Goal: Entertainment & Leisure: Browse casually

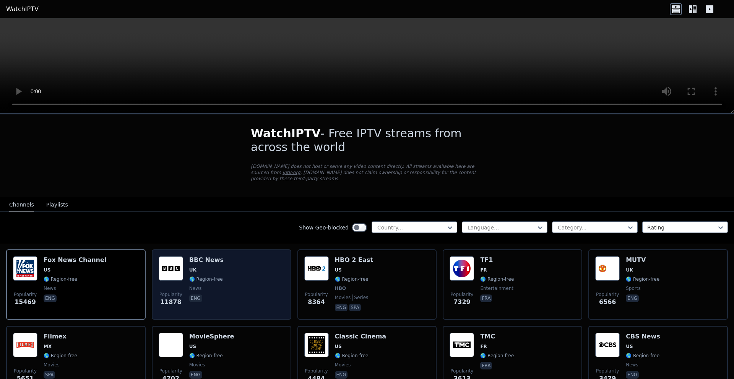
click at [201, 276] on span "🌎 Region-free" at bounding box center [206, 279] width 34 height 6
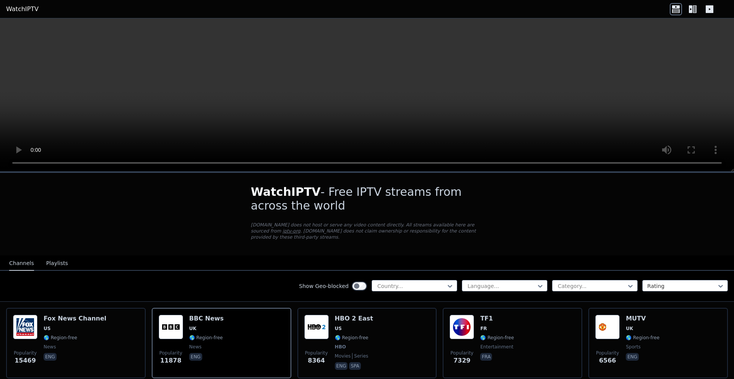
drag, startPoint x: 730, startPoint y: 112, endPoint x: 711, endPoint y: 171, distance: 61.6
click at [711, 171] on div at bounding box center [367, 94] width 734 height 153
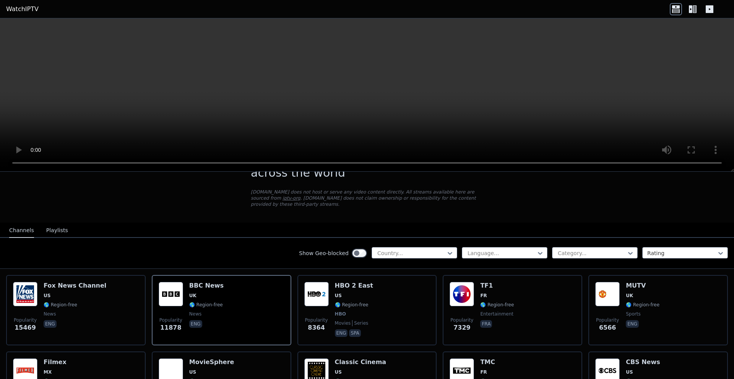
scroll to position [48, 0]
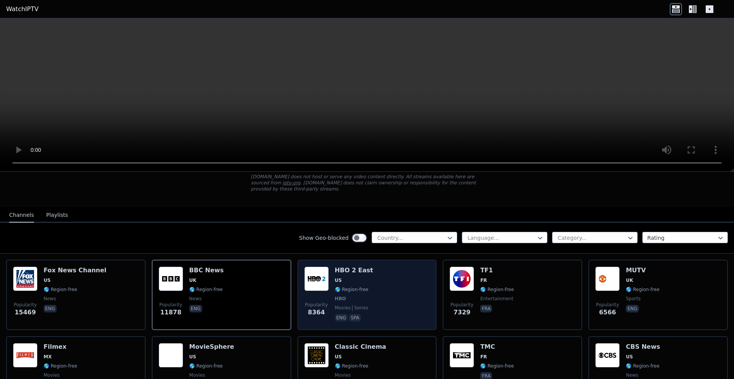
click at [361, 288] on div "HBO 2 East US 🌎 Region-free HBO movies series eng spa" at bounding box center [354, 295] width 38 height 57
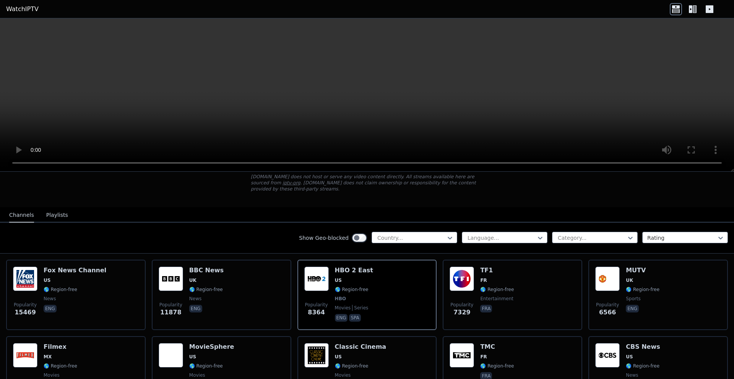
click at [55, 210] on button "Playlists" at bounding box center [57, 215] width 22 height 15
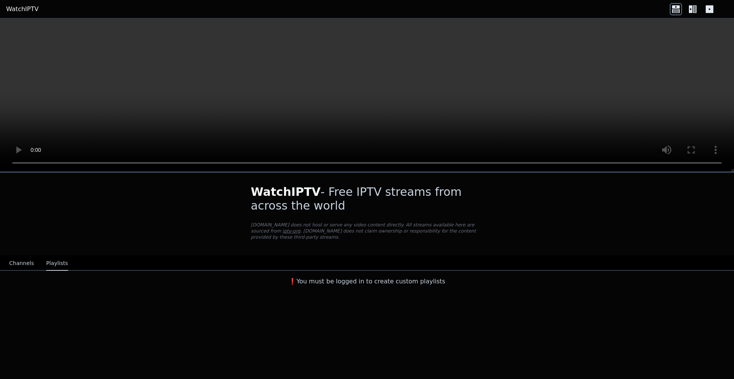
click at [23, 259] on button "Channels" at bounding box center [21, 263] width 25 height 15
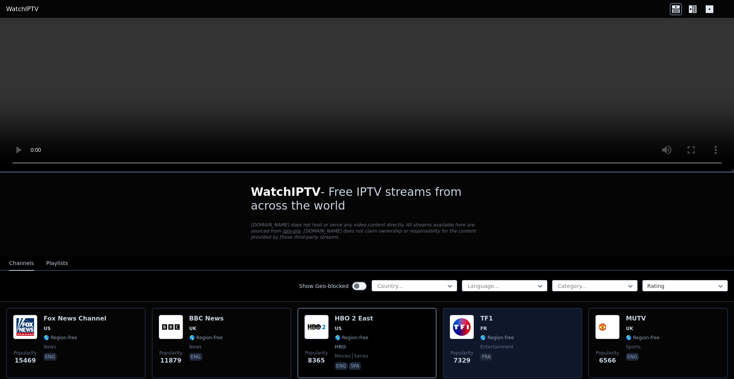
click at [513, 332] on div "Popularity 7329 TF1 FR 🌎 Region-free entertainment fra" at bounding box center [513, 343] width 126 height 57
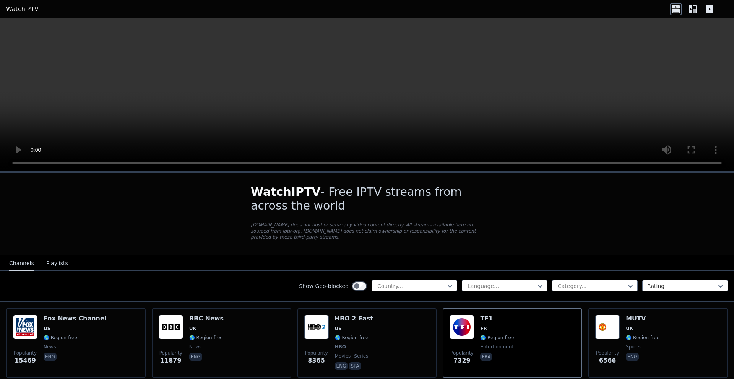
click at [27, 9] on link "WatchIPTV" at bounding box center [22, 9] width 33 height 9
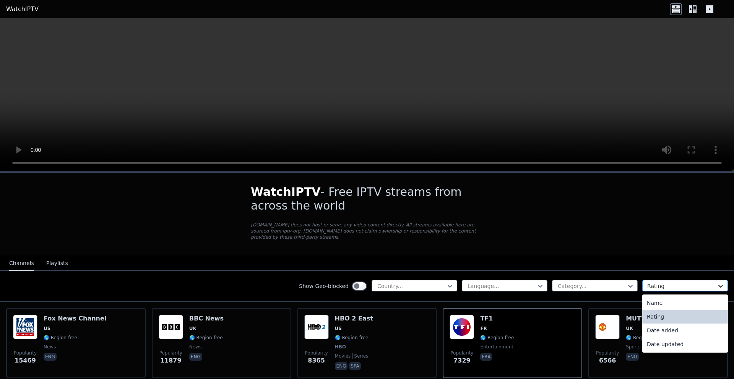
click at [720, 282] on icon at bounding box center [721, 286] width 8 height 8
click at [655, 310] on div "Rating" at bounding box center [685, 317] width 86 height 14
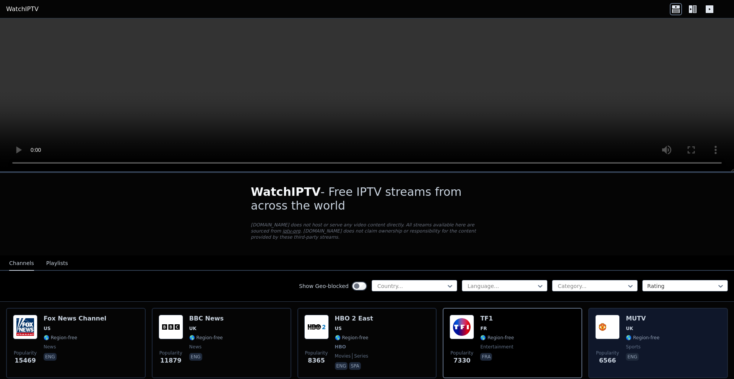
click at [646, 335] on span "🌎 Region-free" at bounding box center [643, 338] width 34 height 6
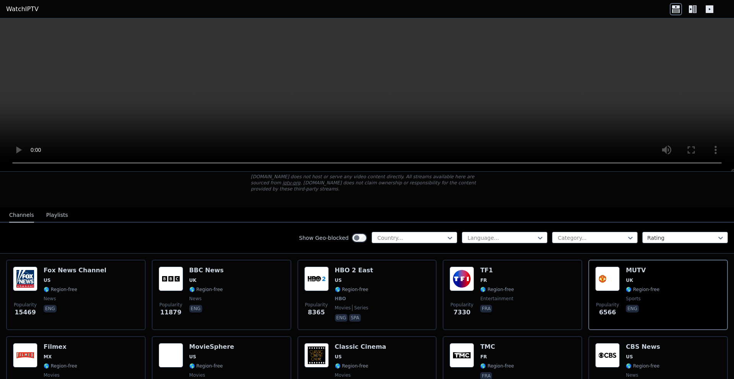
click at [693, 7] on icon at bounding box center [693, 9] width 12 height 12
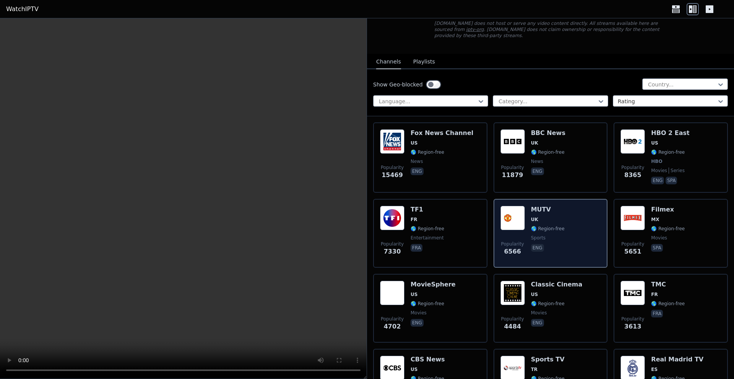
click at [548, 216] on div "MUTV UK 🌎 Region-free sports eng" at bounding box center [548, 233] width 34 height 55
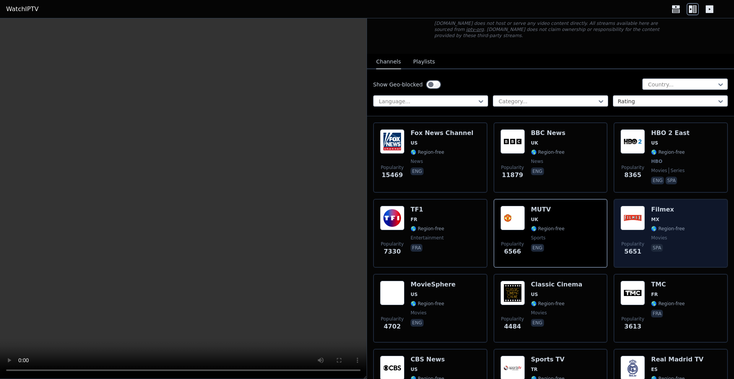
click at [663, 235] on span "movies" at bounding box center [659, 238] width 16 height 6
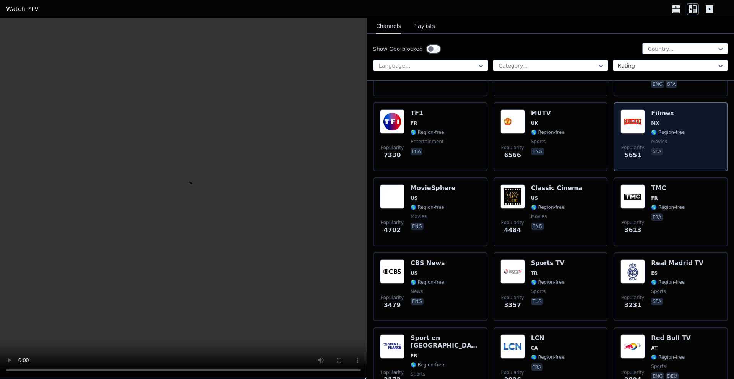
scroll to position [193, 0]
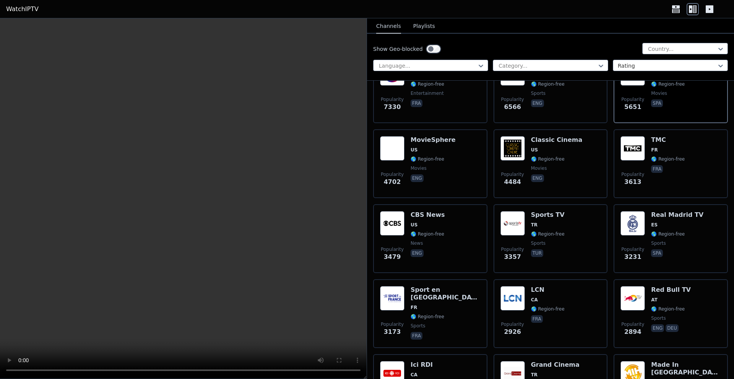
drag, startPoint x: 366, startPoint y: 374, endPoint x: 378, endPoint y: 374, distance: 11.9
click at [367, 351] on div at bounding box center [183, 198] width 367 height 361
drag, startPoint x: 366, startPoint y: 375, endPoint x: 385, endPoint y: 372, distance: 20.1
click at [367, 351] on div at bounding box center [183, 198] width 367 height 361
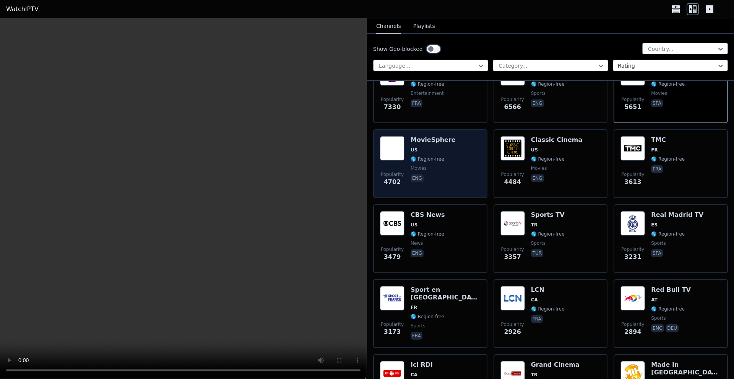
click at [438, 156] on span "🌎 Region-free" at bounding box center [428, 159] width 34 height 6
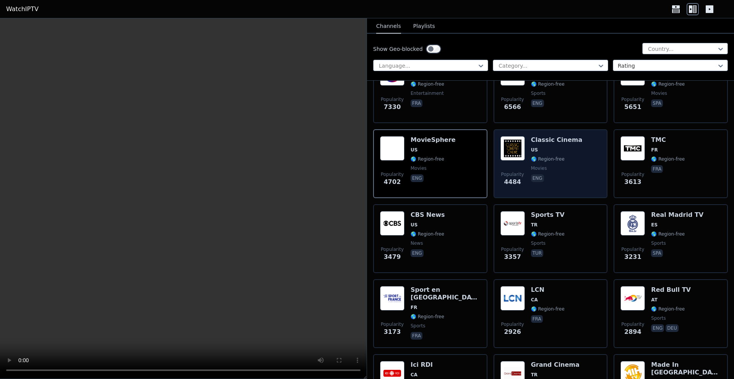
click at [558, 157] on div "Classic Cinema US 🌎 Region-free movies eng" at bounding box center [557, 163] width 52 height 55
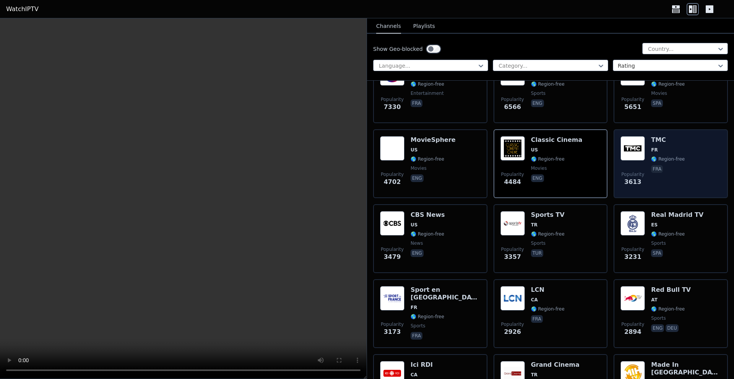
click at [679, 156] on span "🌎 Region-free" at bounding box center [668, 159] width 34 height 6
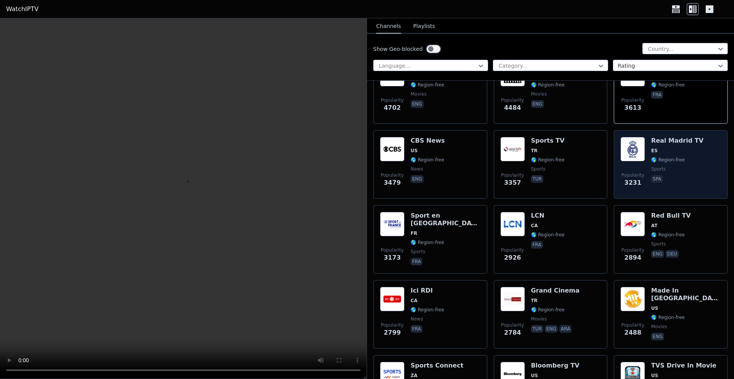
scroll to position [289, 0]
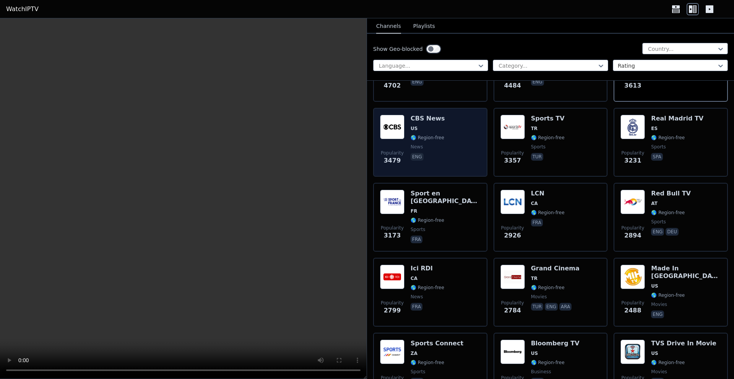
click at [450, 141] on div "Popularity 3479 CBS News US 🌎 Region-free news eng" at bounding box center [430, 142] width 101 height 55
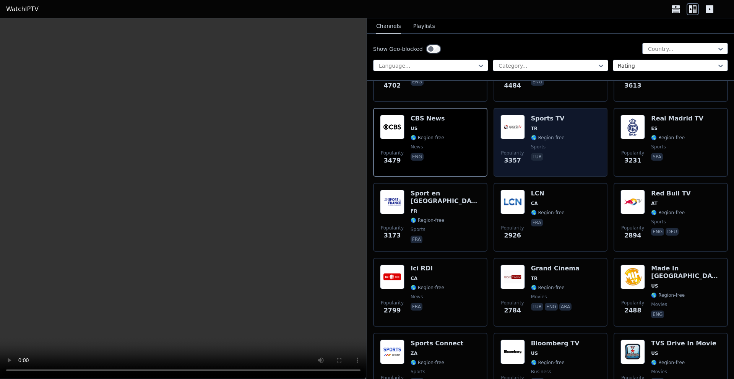
click at [556, 135] on div "Sports TV TR 🌎 Region-free sports tur" at bounding box center [548, 142] width 34 height 55
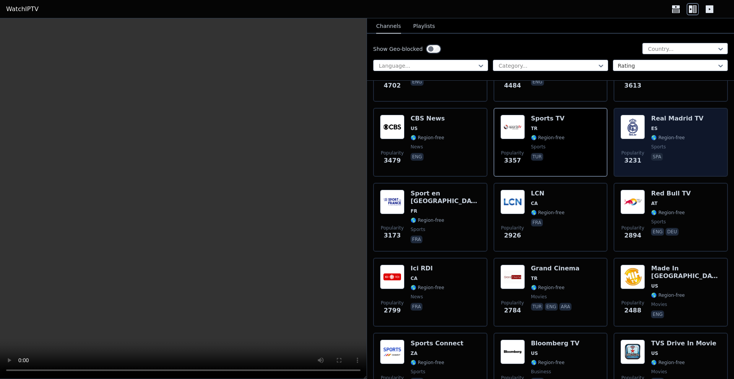
click at [676, 136] on div "Real Madrid TV ES 🌎 Region-free sports spa" at bounding box center [677, 142] width 52 height 55
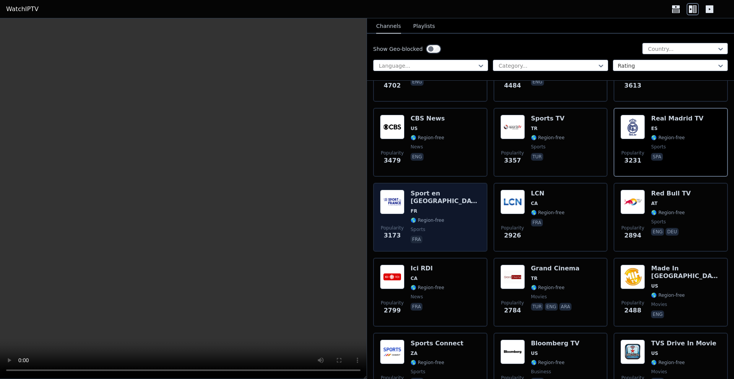
click at [437, 210] on div "Sport en [GEOGRAPHIC_DATA] FR 🌎 Region-free sports fra" at bounding box center [446, 217] width 70 height 55
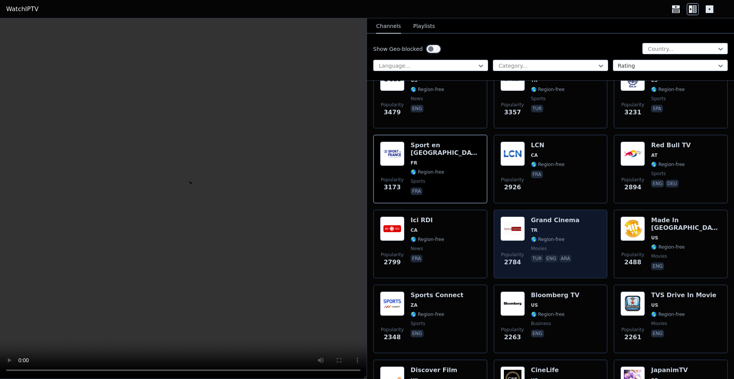
scroll to position [385, 0]
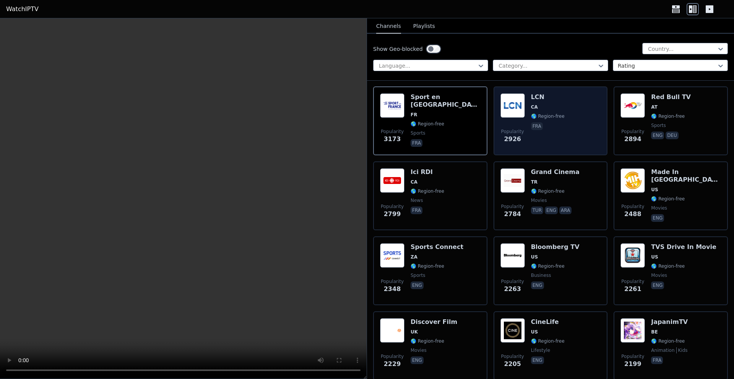
click at [559, 122] on span "fra" at bounding box center [548, 126] width 34 height 9
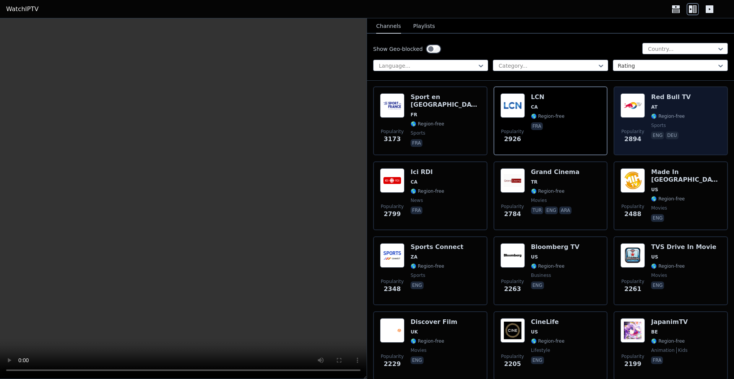
click at [685, 112] on div "Popularity 2894 Red Bull TV AT 🌎 Region-free sports eng deu" at bounding box center [671, 120] width 101 height 55
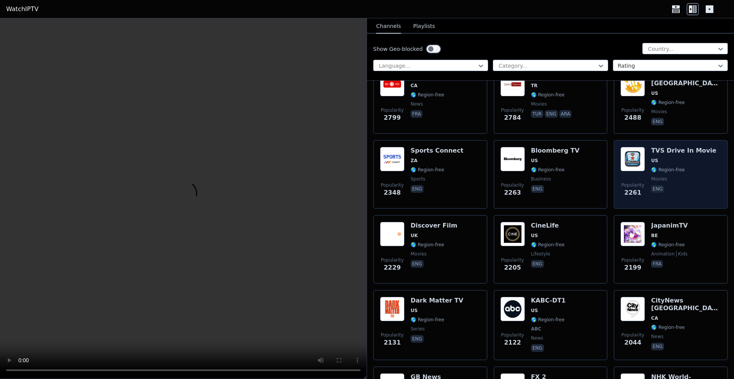
scroll to position [434, 0]
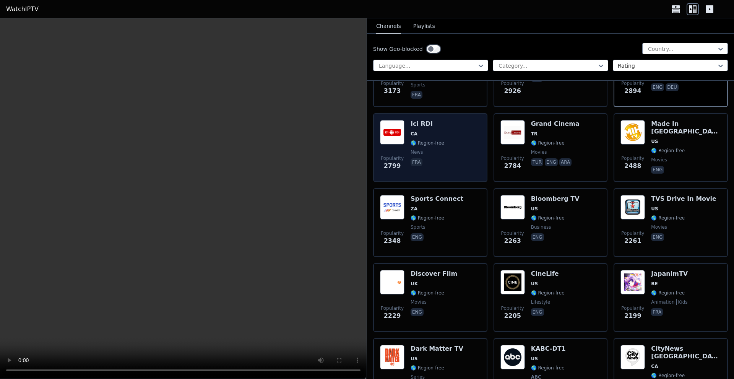
click at [418, 132] on div "Ici RDI CA 🌎 Region-free news fra" at bounding box center [428, 147] width 34 height 55
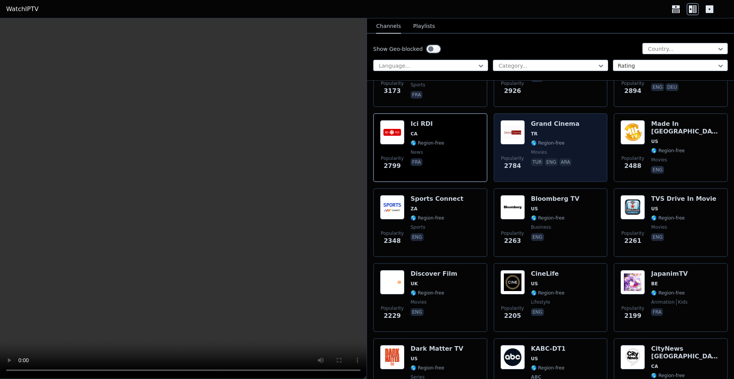
click at [574, 140] on div "Popularity 2784 Grand Cinema TR 🌎 Region-free movies tur eng ara" at bounding box center [551, 147] width 101 height 55
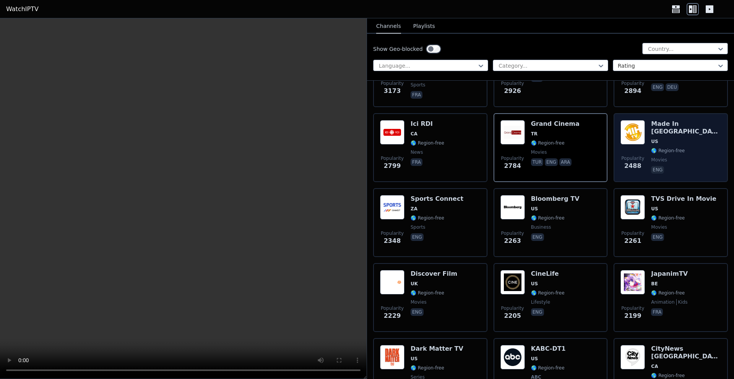
click at [675, 157] on span "movies" at bounding box center [686, 160] width 70 height 6
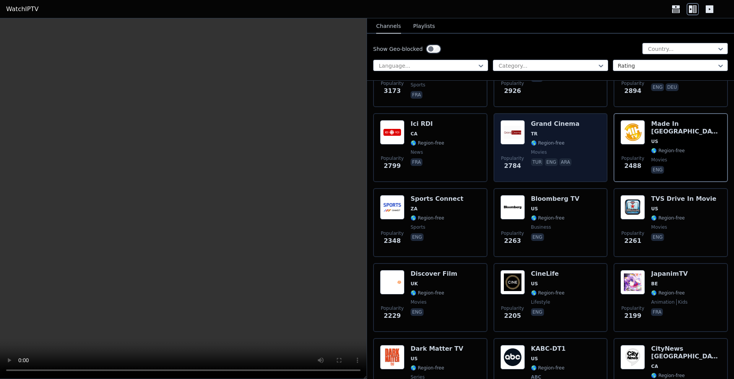
click at [548, 140] on span "🌎 Region-free" at bounding box center [548, 143] width 34 height 6
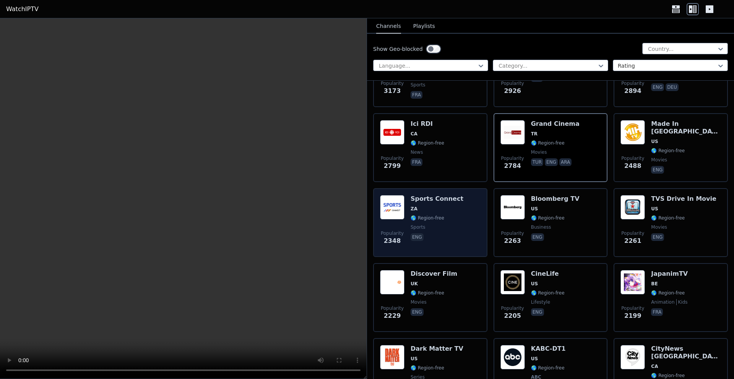
click at [440, 224] on span "sports" at bounding box center [437, 227] width 53 height 6
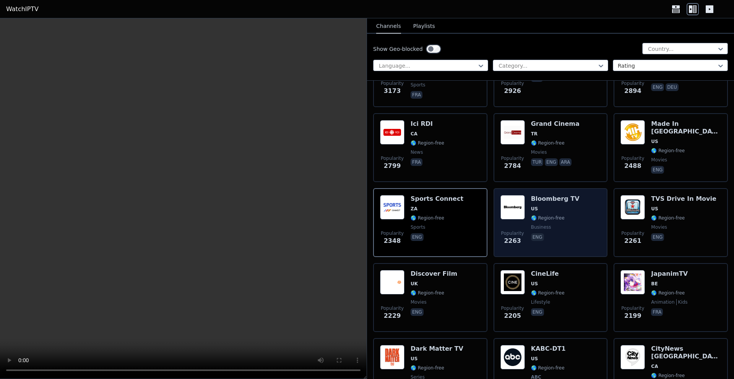
click at [561, 215] on span "🌎 Region-free" at bounding box center [555, 218] width 49 height 6
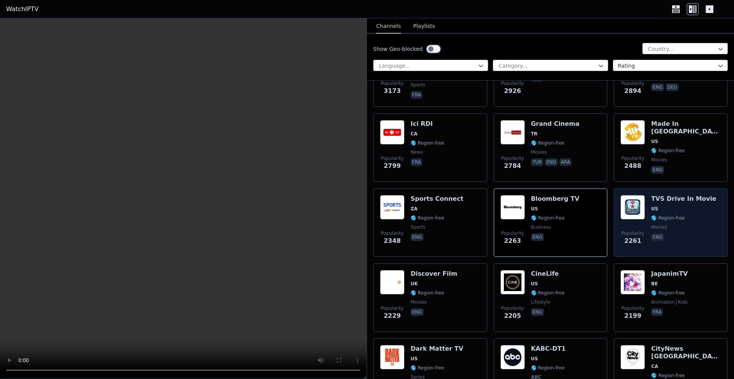
click at [679, 224] on span "movies" at bounding box center [683, 227] width 65 height 6
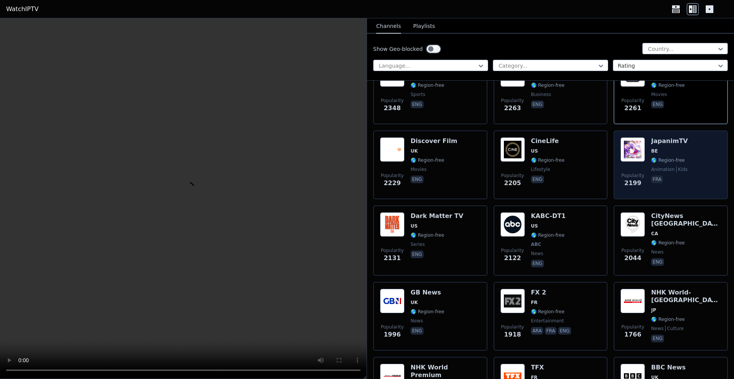
scroll to position [578, 0]
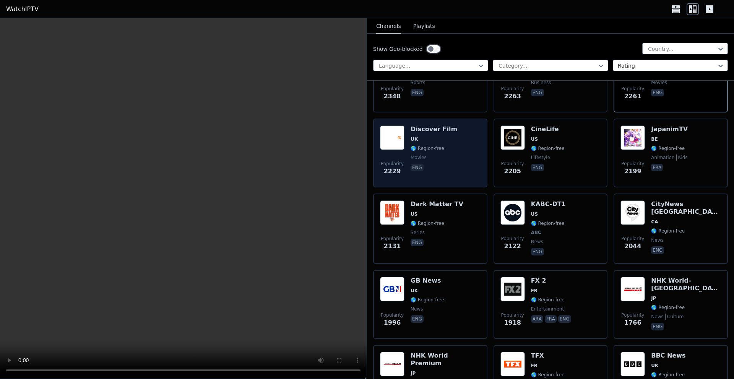
click at [447, 154] on span "movies" at bounding box center [434, 157] width 47 height 6
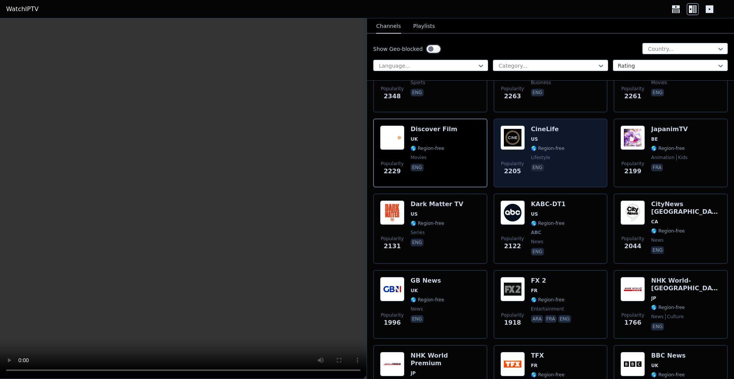
click at [559, 145] on span "🌎 Region-free" at bounding box center [548, 148] width 34 height 6
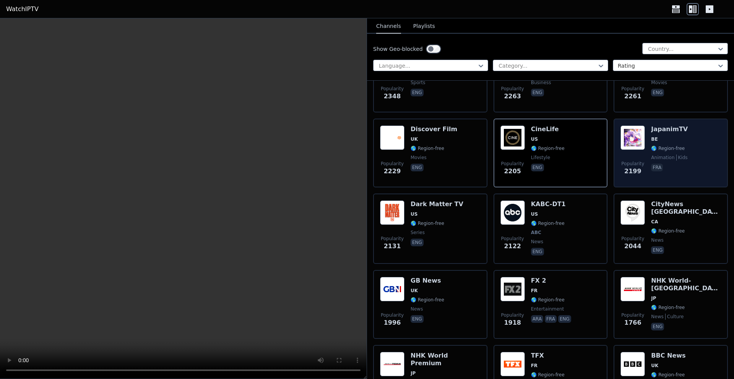
click at [677, 146] on div "JapanimTV BE 🌎 Region-free animation kids fra" at bounding box center [669, 152] width 37 height 55
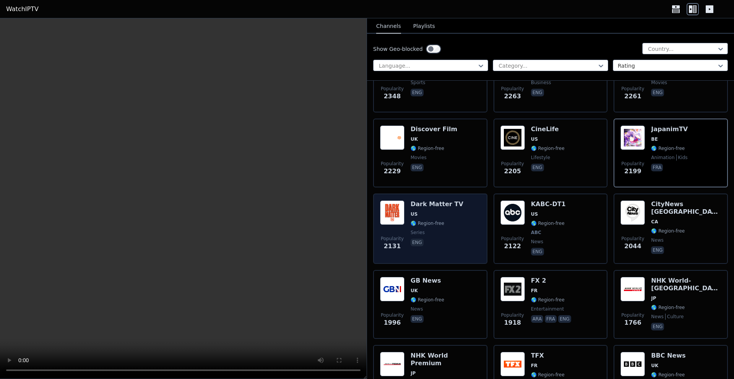
click at [444, 220] on span "🌎 Region-free" at bounding box center [437, 223] width 53 height 6
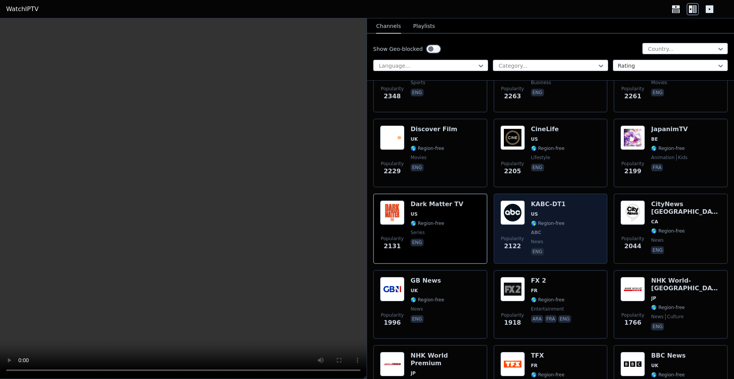
click at [564, 226] on div "Popularity 2122 KABC-DT1 US 🌎 Region-free ABC news eng" at bounding box center [551, 228] width 101 height 57
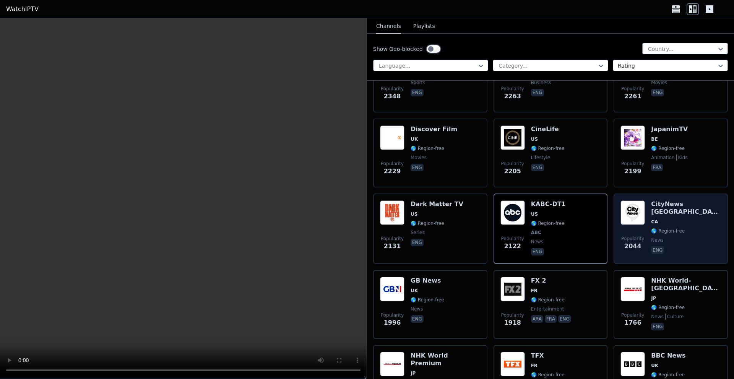
click at [675, 221] on div "CityNews [GEOGRAPHIC_DATA] [GEOGRAPHIC_DATA] 🌎 Region-free news eng" at bounding box center [686, 228] width 70 height 57
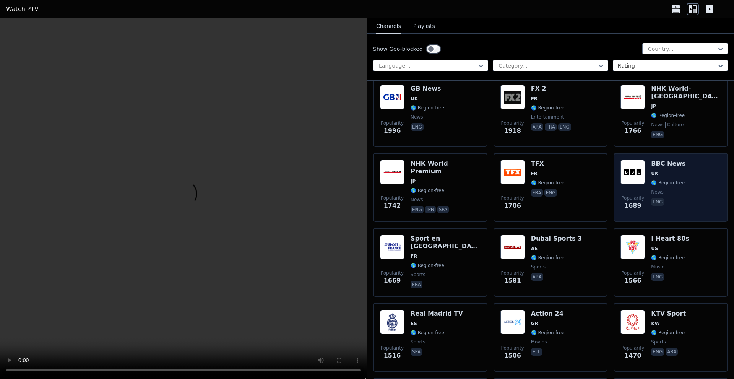
scroll to position [771, 0]
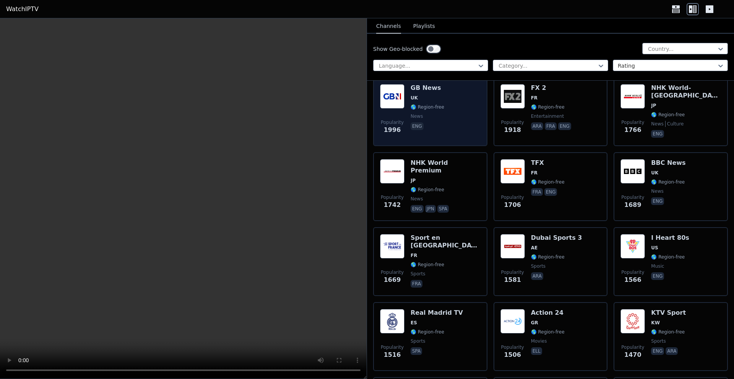
click at [455, 108] on div "Popularity 1996 GB News UK 🌎 Region-free news eng" at bounding box center [430, 111] width 101 height 55
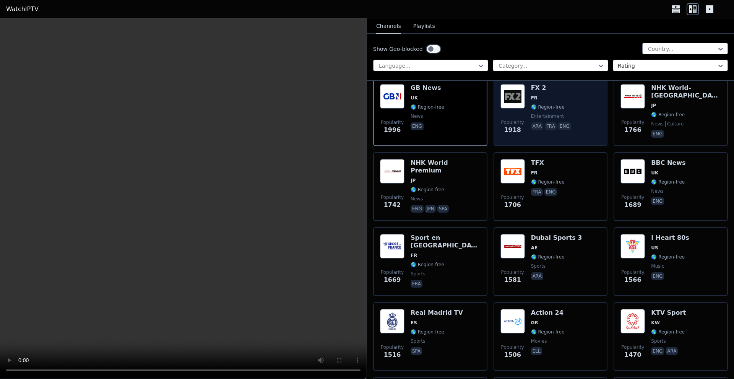
click at [583, 106] on div "Popularity 1918 FX 2 FR 🌎 Region-free entertainment ara fra eng" at bounding box center [551, 111] width 101 height 55
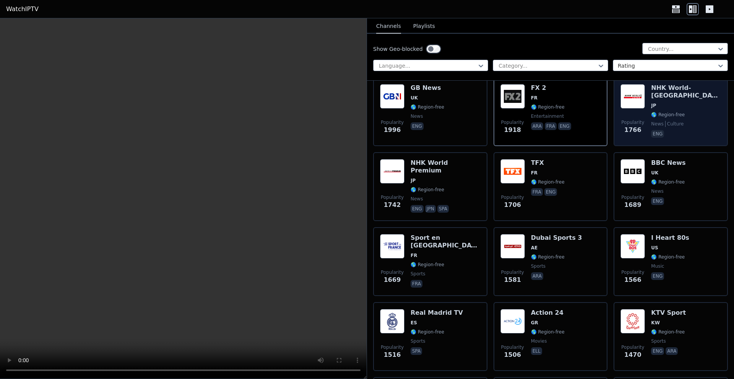
click at [683, 121] on span "news culture" at bounding box center [686, 124] width 70 height 6
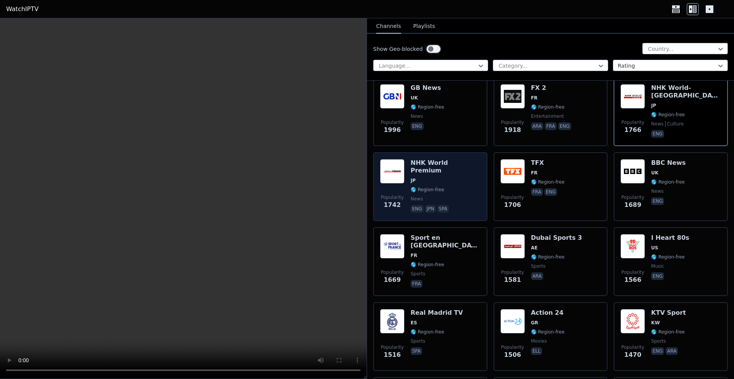
click at [457, 196] on span "news" at bounding box center [446, 199] width 70 height 6
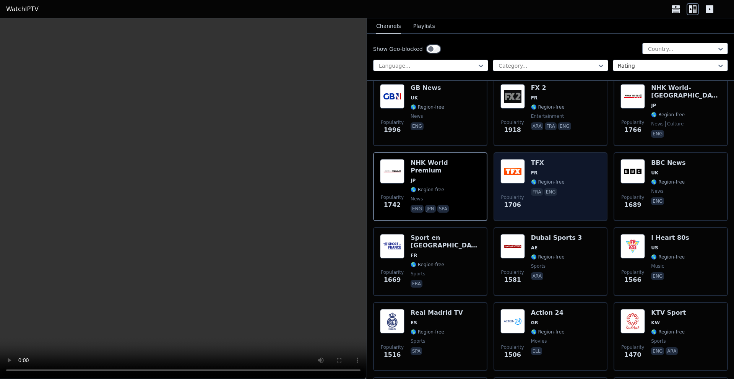
click at [572, 182] on div "Popularity 1706 TFX FR 🌎 Region-free fra eng" at bounding box center [551, 186] width 101 height 55
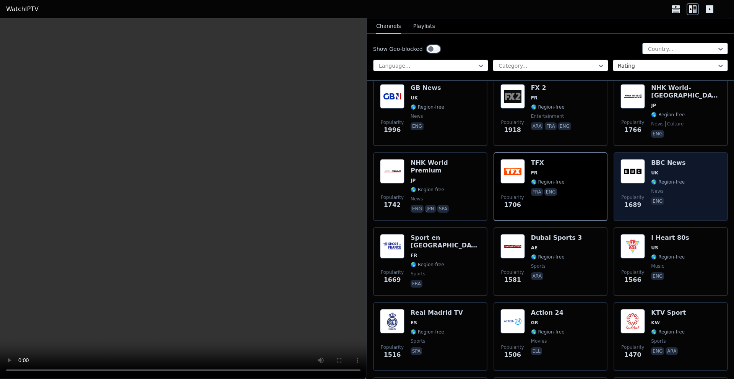
click at [689, 187] on div "Popularity 1689 BBC News UK 🌎 Region-free news eng" at bounding box center [671, 186] width 101 height 55
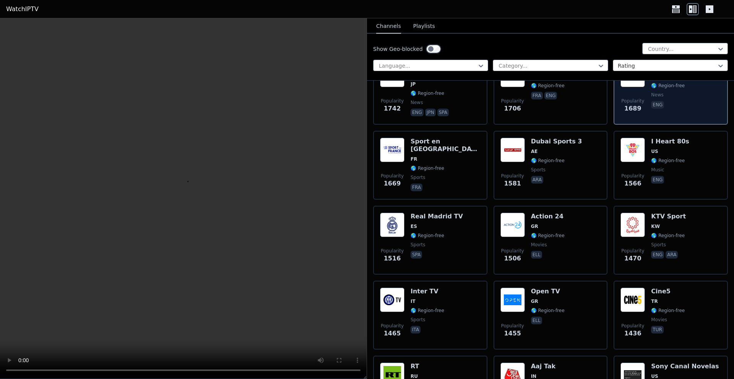
scroll to position [915, 0]
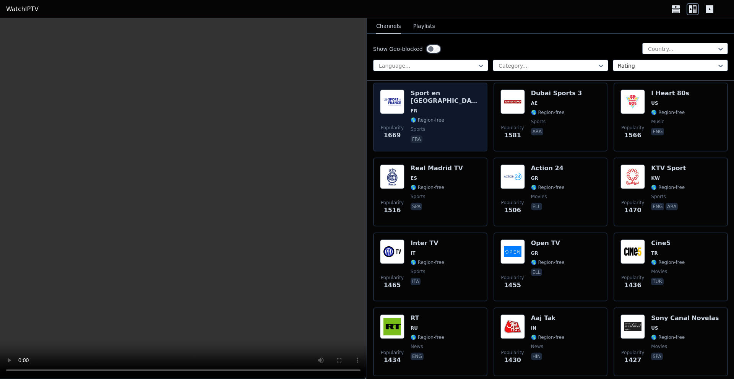
click at [442, 126] on span "sports" at bounding box center [446, 129] width 70 height 6
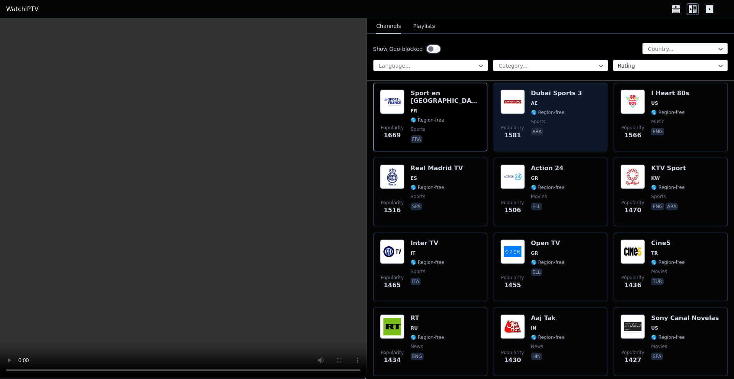
click at [561, 110] on div "Dubai Sports 3 AE 🌎 Region-free sports ara" at bounding box center [556, 116] width 51 height 55
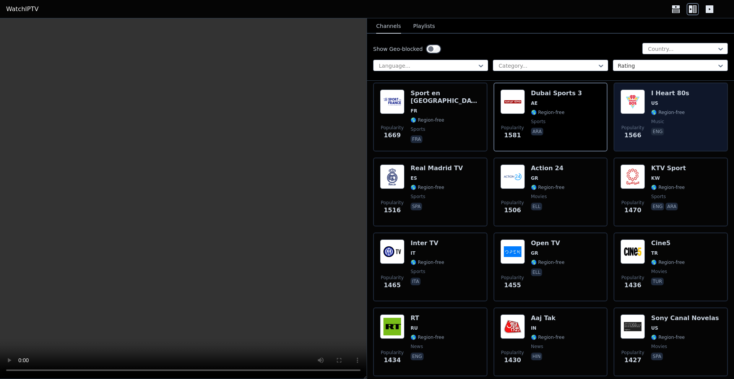
click at [692, 111] on div "Popularity 1566 I Heart 80s US 🌎 Region-free music eng" at bounding box center [671, 116] width 101 height 55
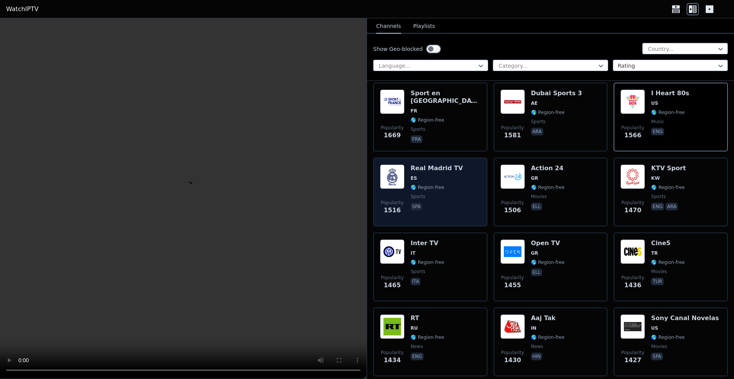
scroll to position [964, 0]
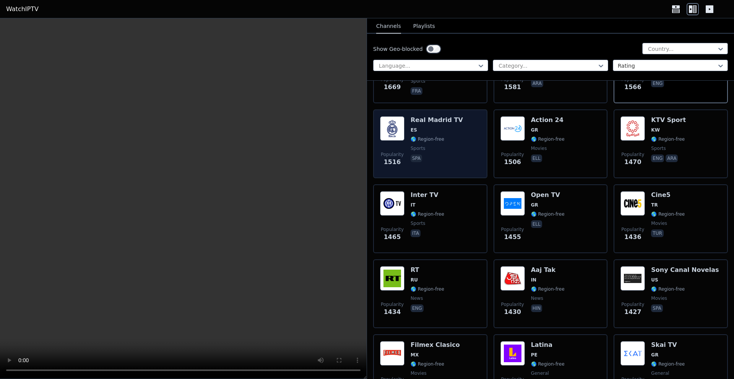
click at [431, 145] on span "sports" at bounding box center [437, 148] width 52 height 6
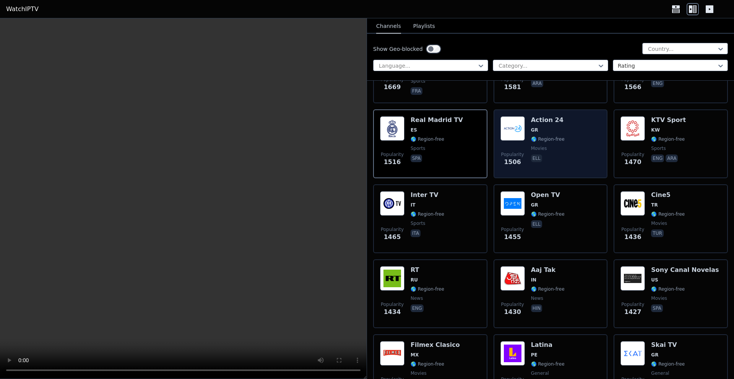
click at [565, 139] on div "Popularity 1506 Action 24 GR 🌎 Region-free movies ell" at bounding box center [551, 143] width 101 height 55
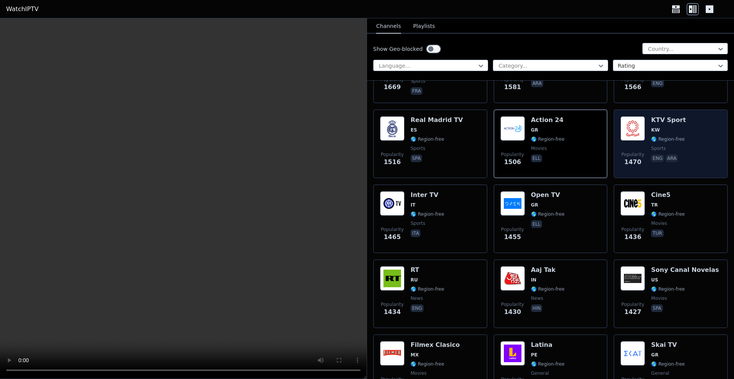
click at [667, 136] on span "🌎 Region-free" at bounding box center [668, 139] width 34 height 6
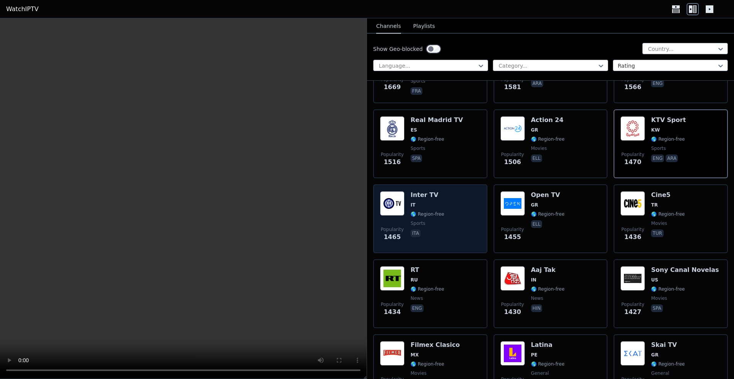
click at [443, 219] on div "Popularity 1465 Inter TV IT 🌎 Region-free sports ita" at bounding box center [430, 218] width 101 height 55
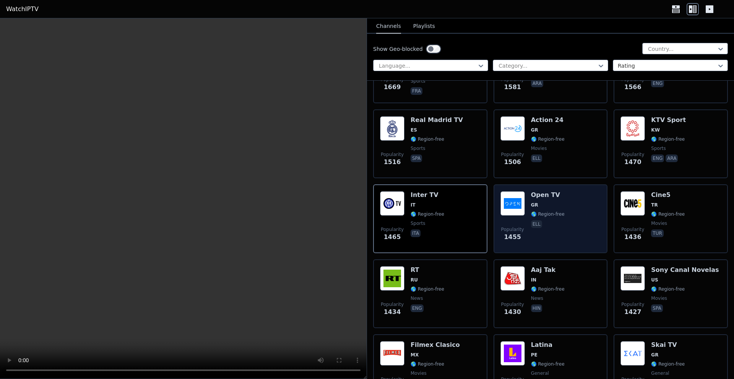
click at [564, 211] on div "Popularity 1455 Open TV GR 🌎 Region-free ell" at bounding box center [551, 218] width 101 height 55
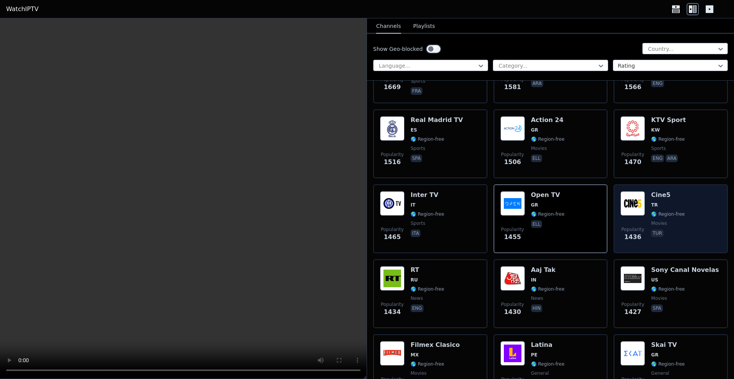
click at [677, 202] on span "TR" at bounding box center [668, 205] width 34 height 6
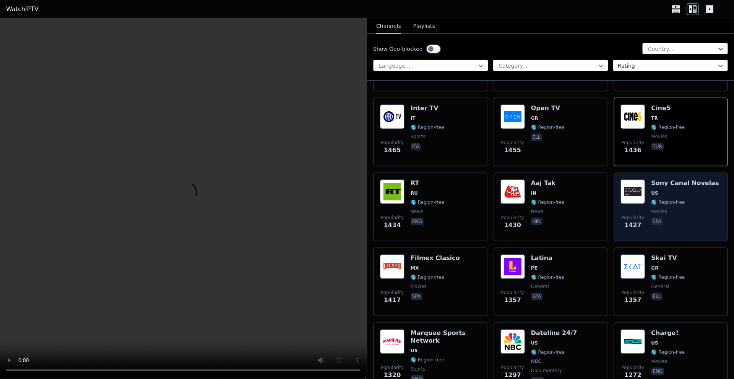
scroll to position [1060, 0]
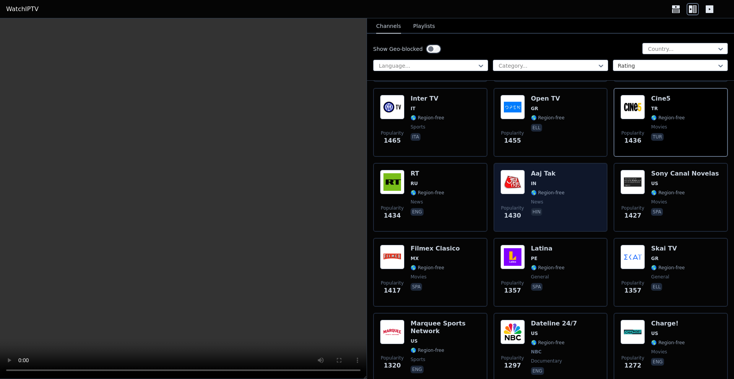
click at [561, 199] on span "news" at bounding box center [548, 202] width 34 height 6
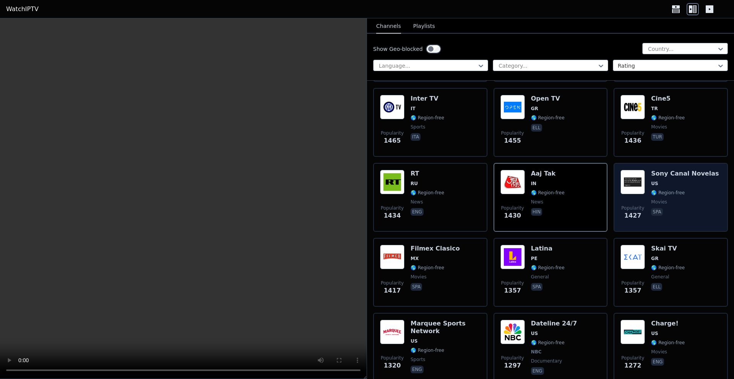
click at [691, 190] on span "🌎 Region-free" at bounding box center [685, 193] width 68 height 6
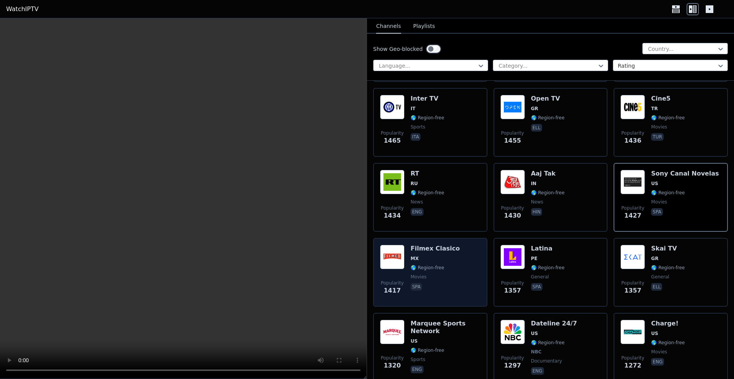
click at [453, 257] on div "Popularity 1417 Filmex Clasico MX 🌎 Region-free movies spa" at bounding box center [430, 272] width 101 height 55
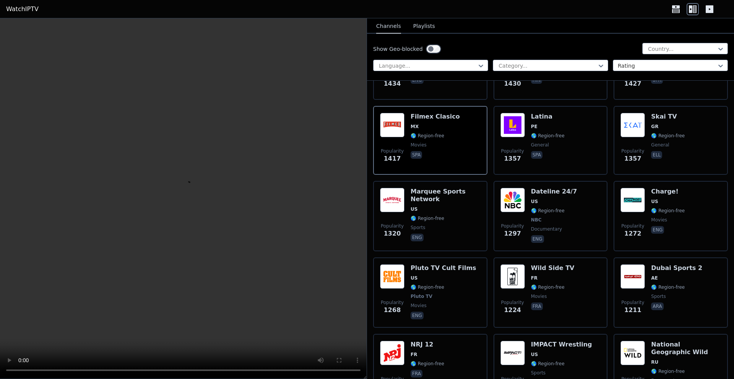
scroll to position [1205, 0]
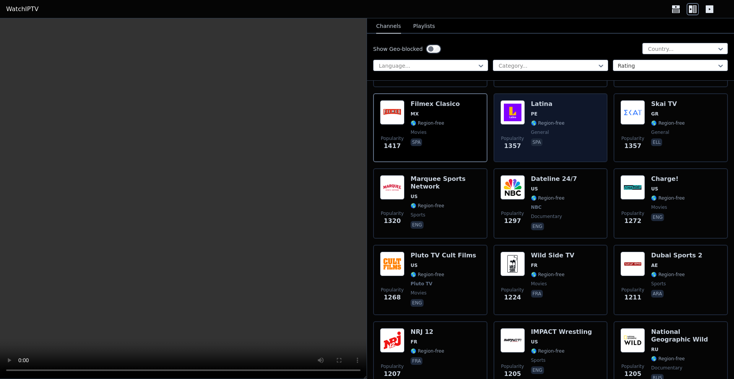
click at [567, 125] on div "Popularity 1357 Latina PE 🌎 Region-free general spa" at bounding box center [551, 127] width 101 height 55
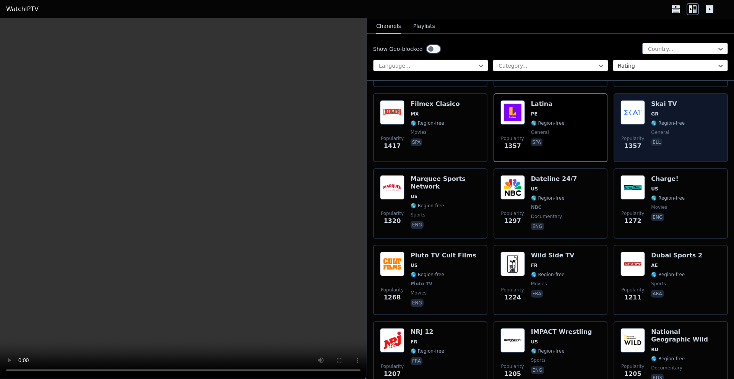
click at [685, 126] on div "Popularity 1357 Skai TV GR 🌎 Region-free general ell" at bounding box center [671, 127] width 101 height 55
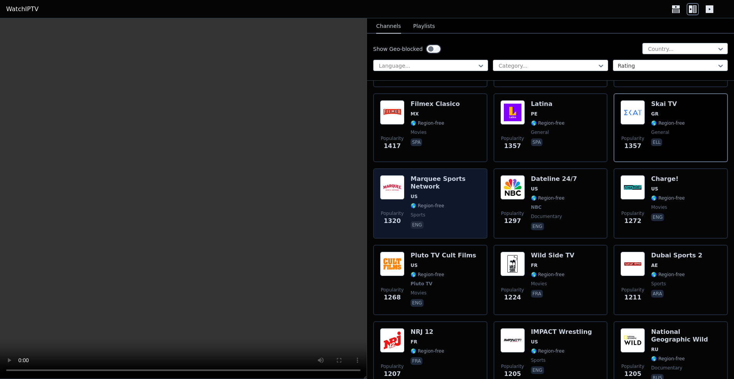
click at [458, 203] on span "🌎 Region-free" at bounding box center [446, 206] width 70 height 6
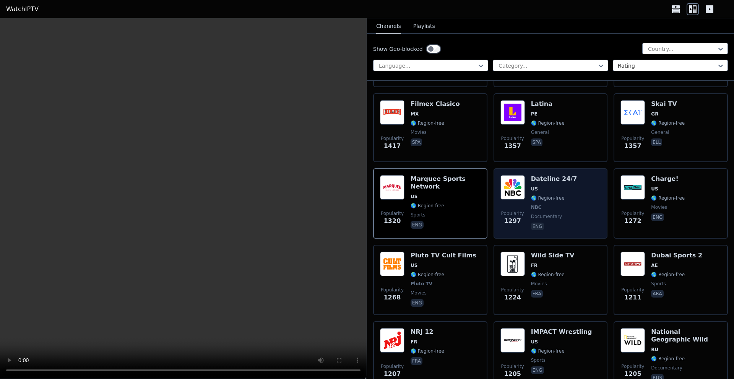
click at [573, 203] on div "Popularity 1297 Dateline 24/7 US 🌎 Region-free NBC documentary eng" at bounding box center [551, 203] width 101 height 57
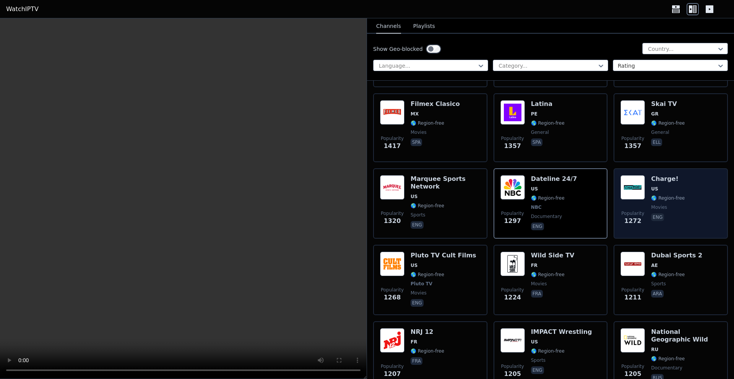
click at [683, 201] on div "Popularity 1272 Charge! US 🌎 Region-free movies eng" at bounding box center [671, 203] width 101 height 57
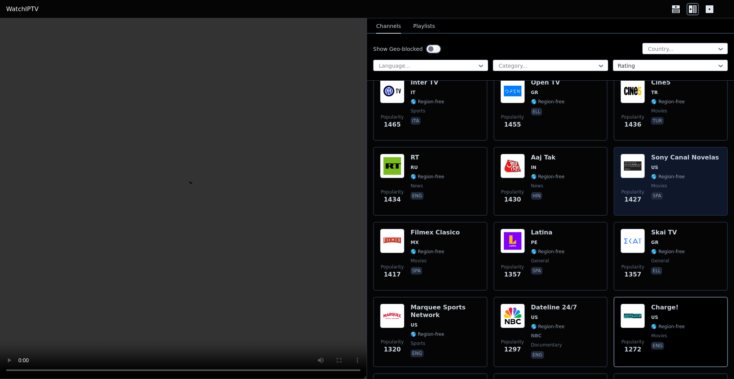
scroll to position [1060, 0]
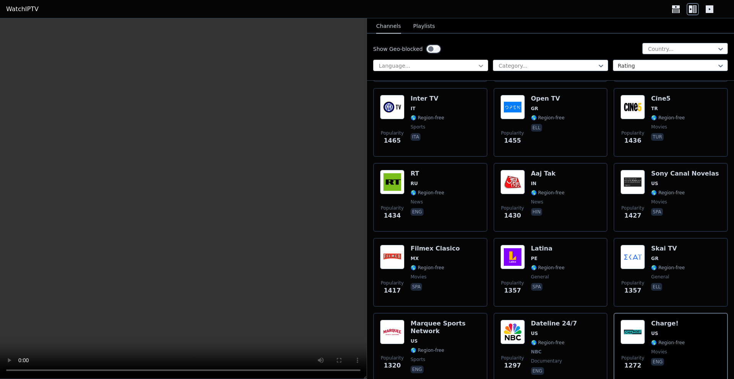
click at [481, 66] on icon at bounding box center [481, 66] width 5 height 3
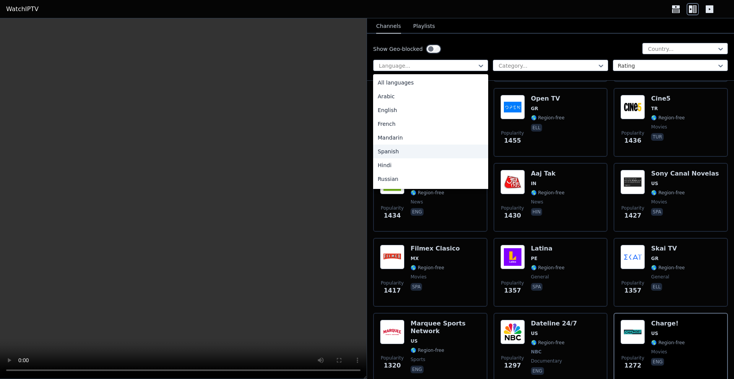
click at [386, 151] on div "Spanish" at bounding box center [430, 152] width 115 height 14
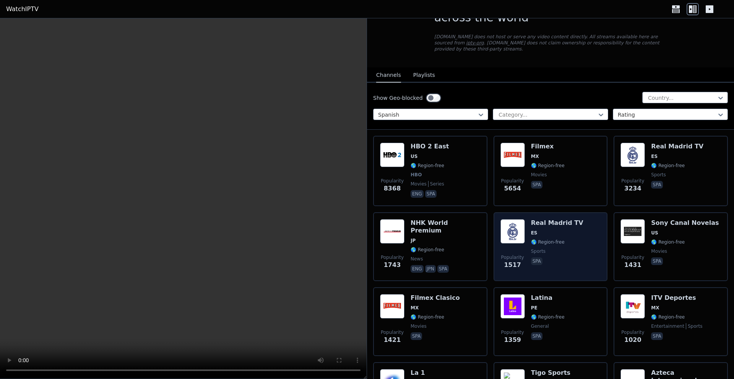
scroll to position [48, 0]
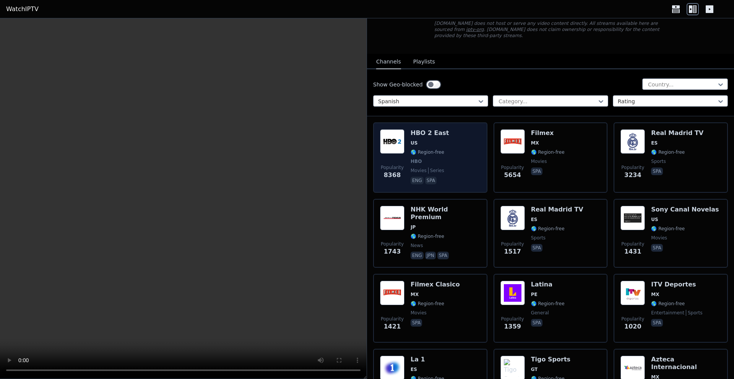
click at [428, 150] on div "HBO 2 East US 🌎 Region-free HBO movies series eng spa" at bounding box center [430, 157] width 38 height 57
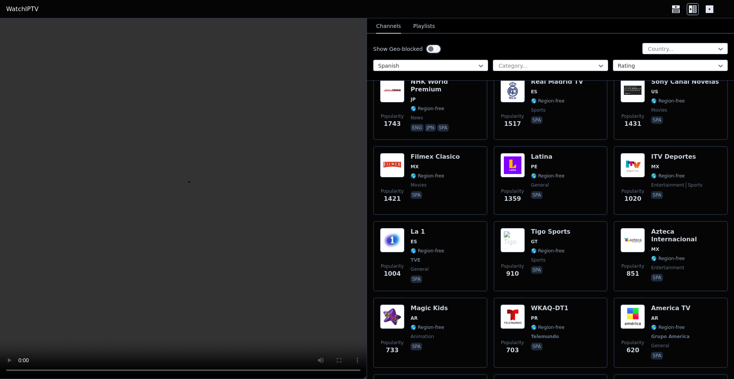
scroll to position [193, 0]
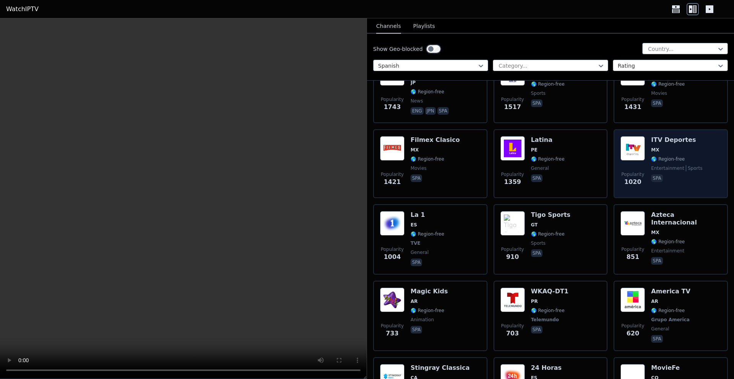
click at [672, 156] on span "🌎 Region-free" at bounding box center [668, 159] width 34 height 6
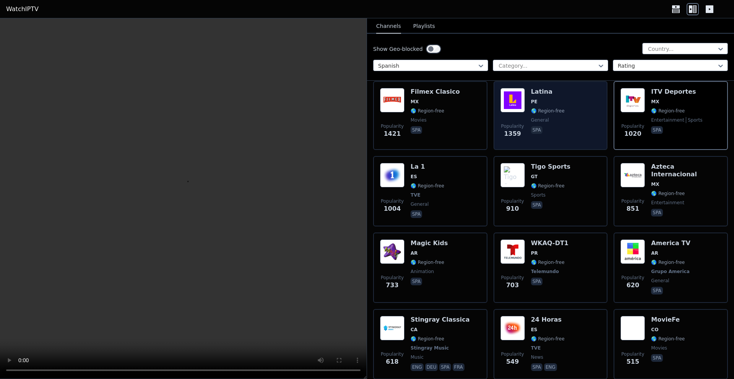
scroll to position [289, 0]
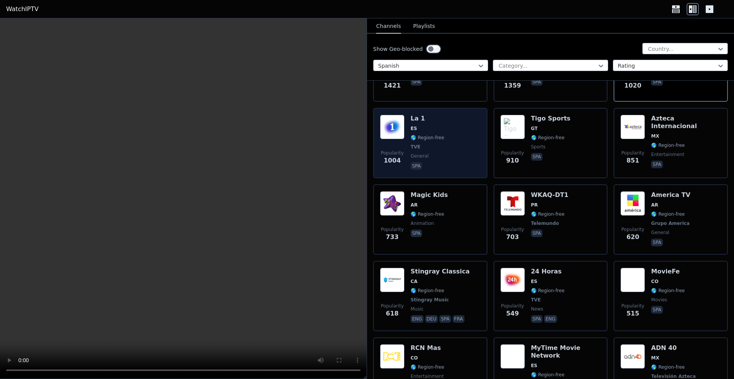
click at [451, 131] on div "Popularity 1004 La 1 ES 🌎 Region-free TVE general spa" at bounding box center [430, 143] width 101 height 57
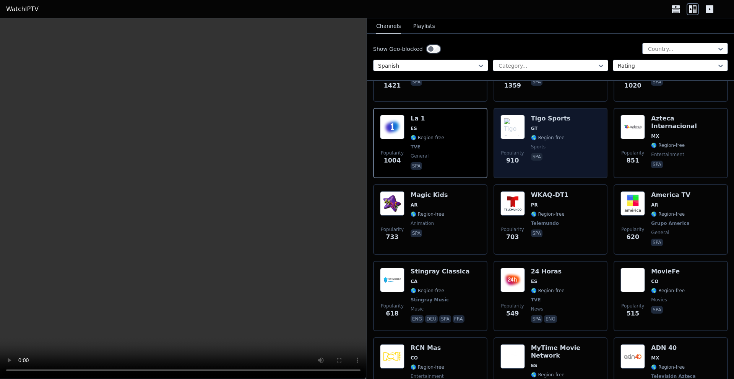
click at [566, 140] on div "Popularity 910 Tigo Sports GT 🌎 Region-free sports spa" at bounding box center [551, 143] width 101 height 57
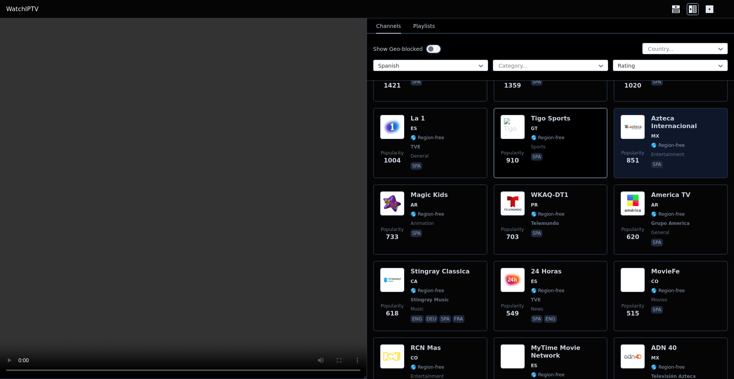
click at [680, 151] on span "entertainment" at bounding box center [686, 154] width 70 height 6
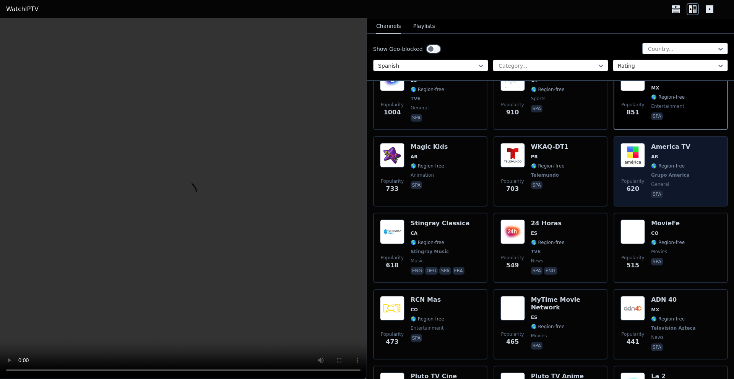
scroll to position [385, 0]
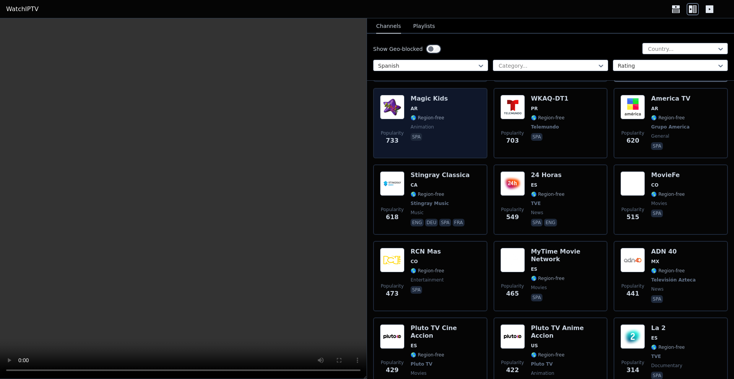
click at [439, 124] on span "animation" at bounding box center [429, 127] width 37 height 6
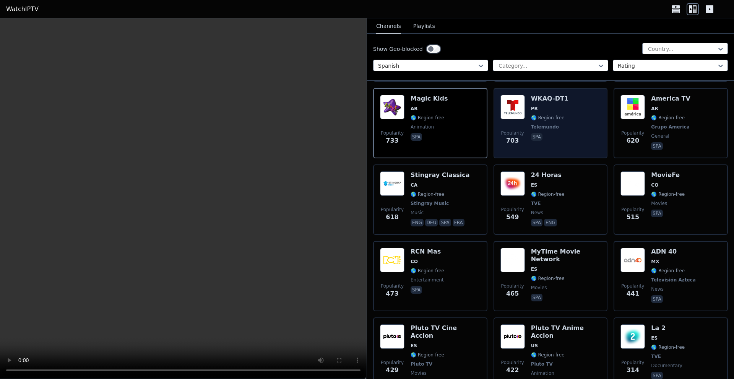
click at [568, 129] on div "Popularity 703 WKAQ-DT1 PR 🌎 Region-free Telemundo spa" at bounding box center [551, 123] width 101 height 57
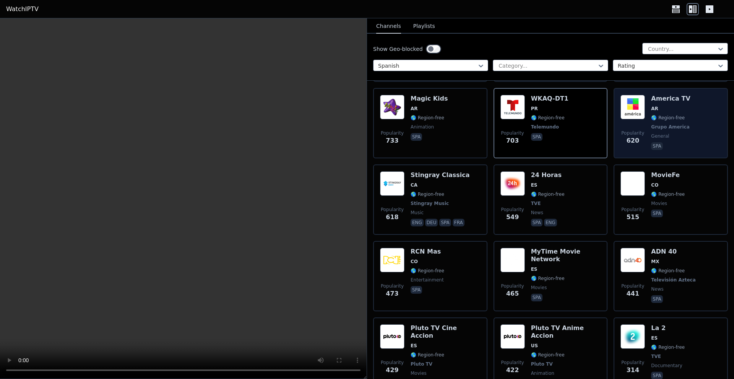
click at [675, 124] on span "Grupo America" at bounding box center [670, 127] width 39 height 6
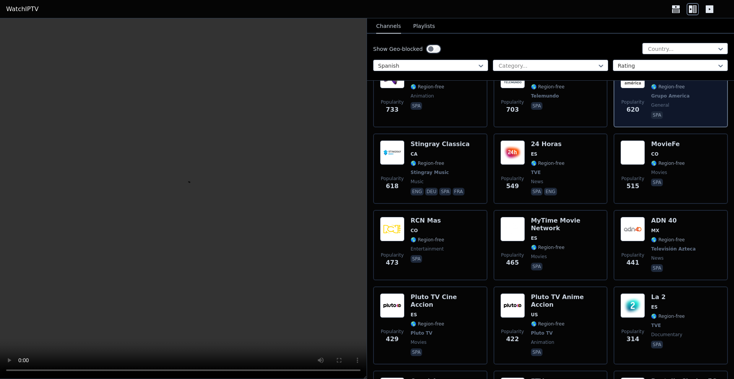
scroll to position [434, 0]
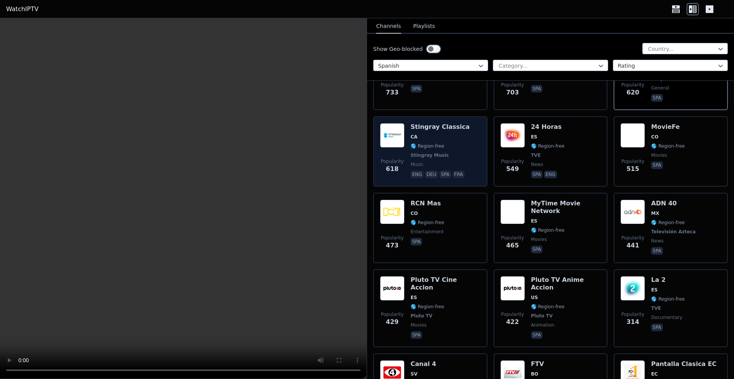
click at [454, 143] on div "Stingray Classica CA 🌎 Region-free Stingray Music music eng deu spa fra" at bounding box center [440, 151] width 59 height 57
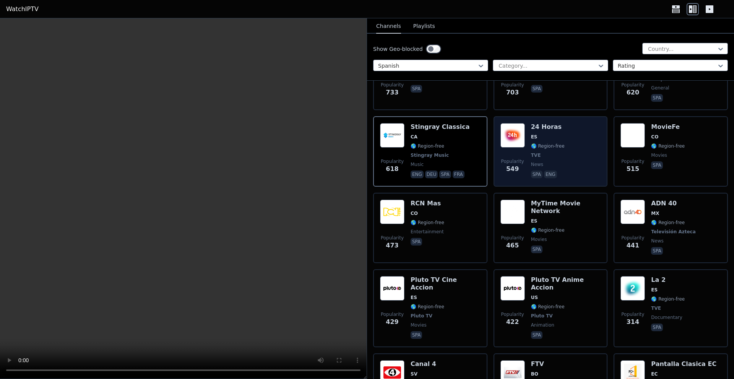
click at [563, 159] on div "Popularity 549 24 Horas ES 🌎 Region-free TVE news spa eng" at bounding box center [551, 151] width 101 height 57
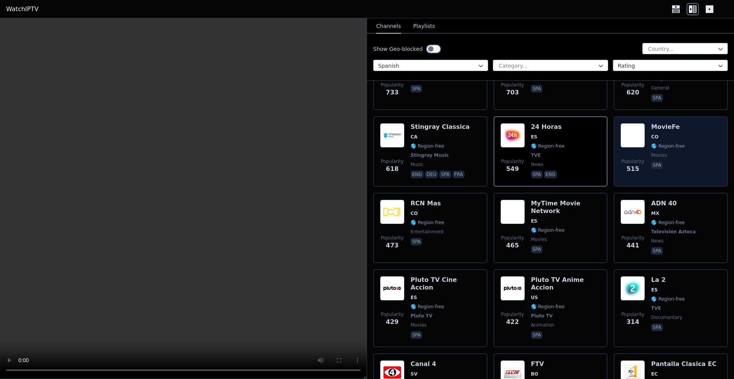
click at [669, 152] on span "movies" at bounding box center [668, 155] width 34 height 6
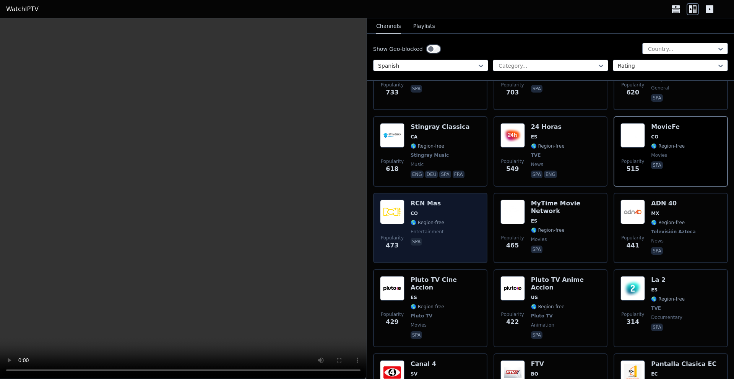
click at [460, 222] on div "Popularity 473 RCN Mas CO 🌎 Region-free entertainment spa" at bounding box center [430, 228] width 101 height 57
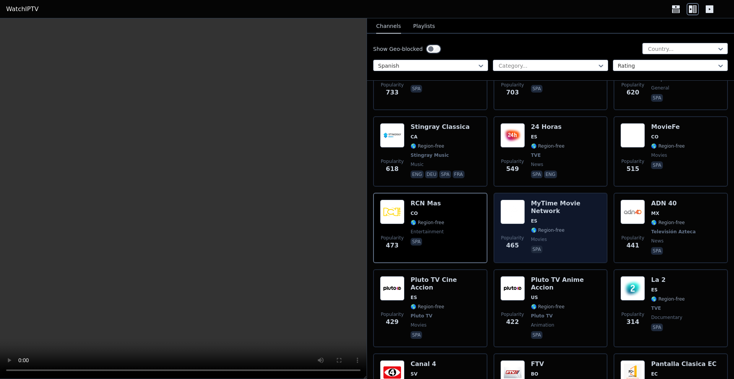
click at [568, 236] on span "movies" at bounding box center [566, 239] width 70 height 6
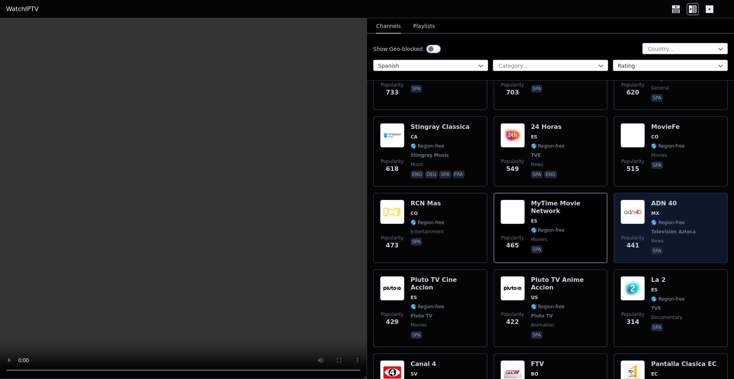
click at [683, 220] on div "ADN 40 MX 🌎 Region-free Televisión Azteca news spa" at bounding box center [674, 228] width 46 height 57
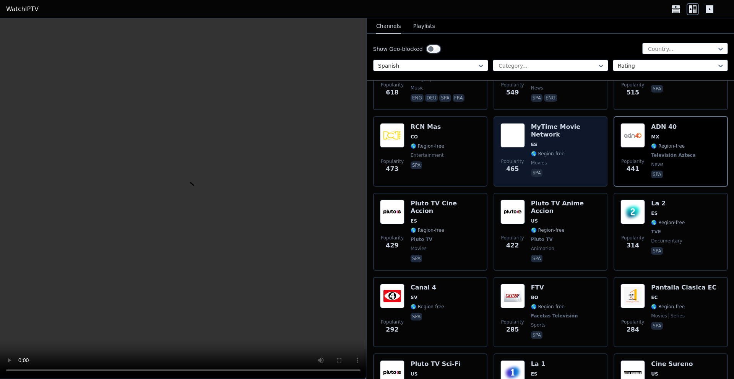
scroll to position [530, 0]
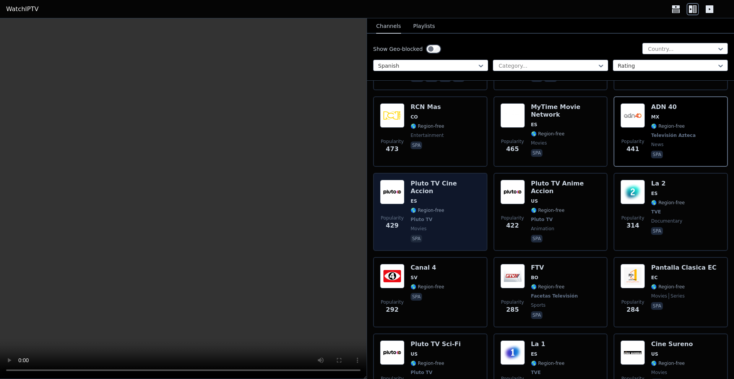
click at [452, 207] on span "🌎 Region-free" at bounding box center [446, 210] width 70 height 6
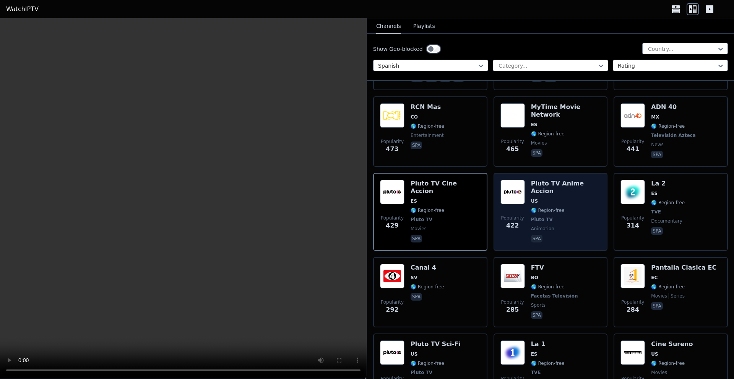
click at [571, 216] on span "Pluto TV" at bounding box center [566, 219] width 70 height 6
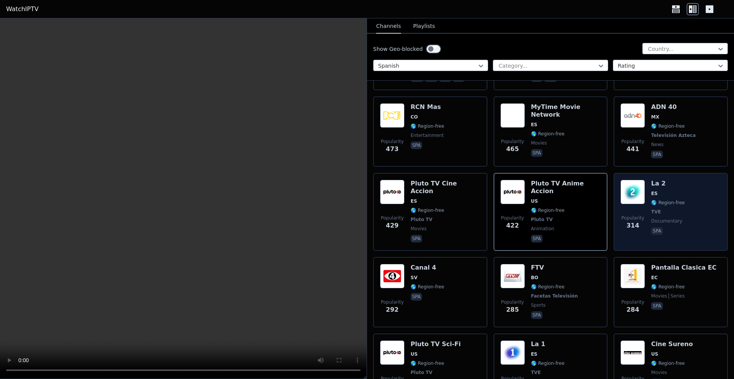
click at [681, 209] on span "TVE" at bounding box center [668, 212] width 34 height 6
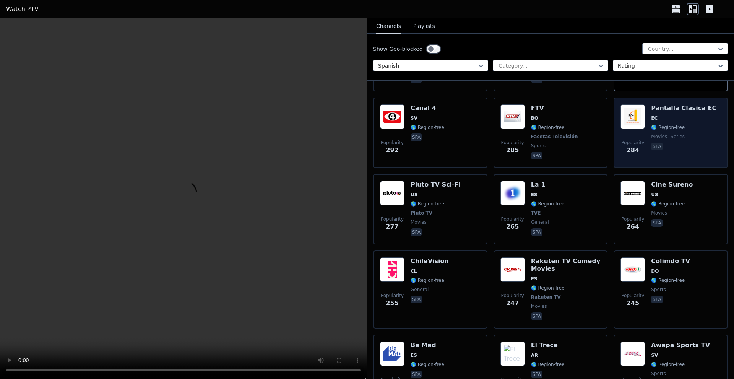
scroll to position [675, 0]
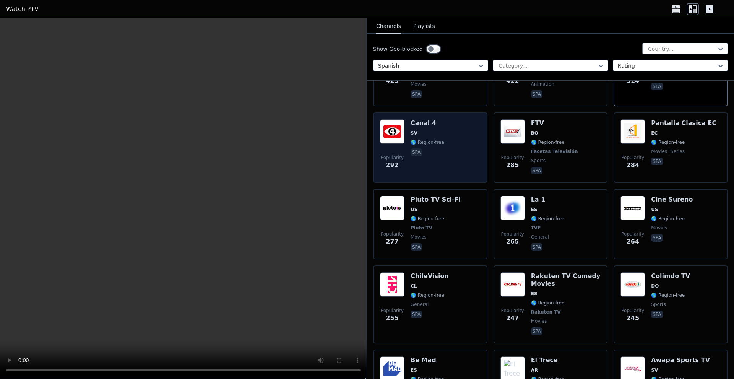
click at [438, 139] on span "🌎 Region-free" at bounding box center [428, 142] width 34 height 6
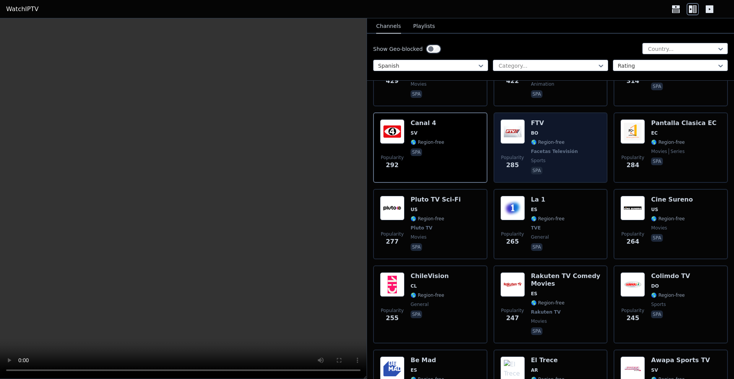
click at [576, 143] on div "Popularity 285 FTV BO 🌎 Region-free Facetas Televisión sports spa" at bounding box center [551, 147] width 101 height 57
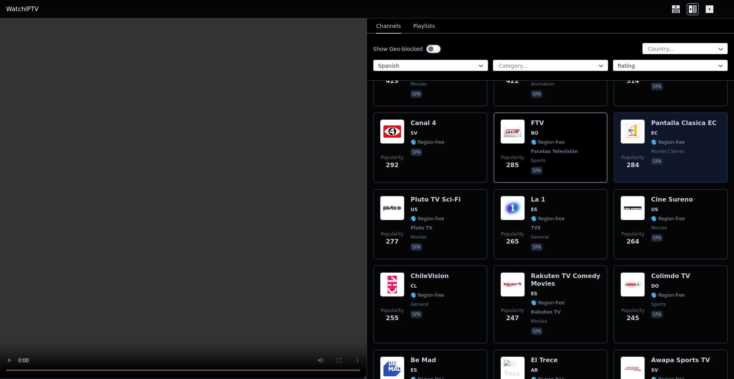
click at [685, 139] on span "🌎 Region-free" at bounding box center [683, 142] width 65 height 6
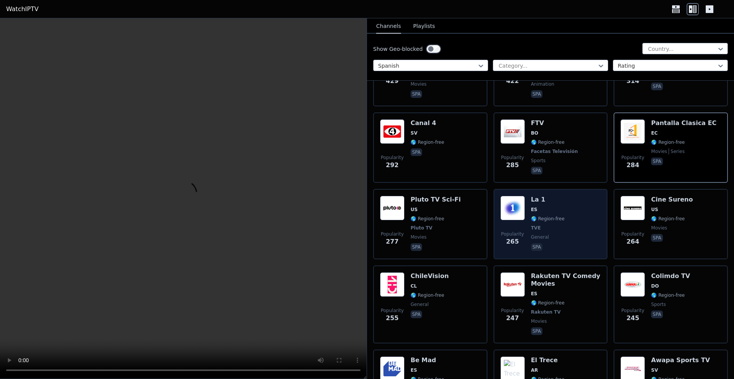
scroll to position [723, 0]
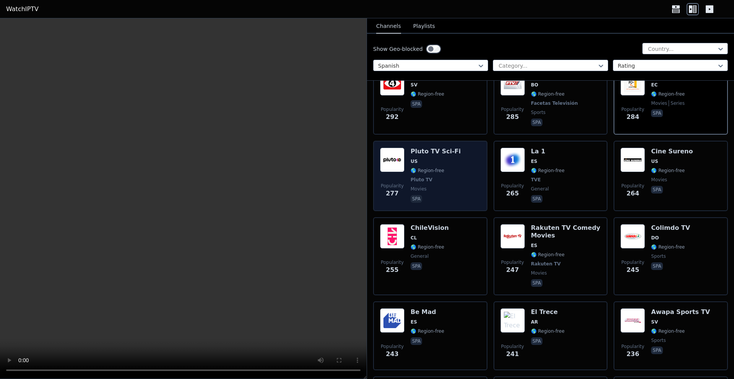
click at [451, 165] on div "Popularity 277 Pluto TV Sci-Fi US 🌎 Region-free Pluto TV movies spa" at bounding box center [430, 176] width 101 height 57
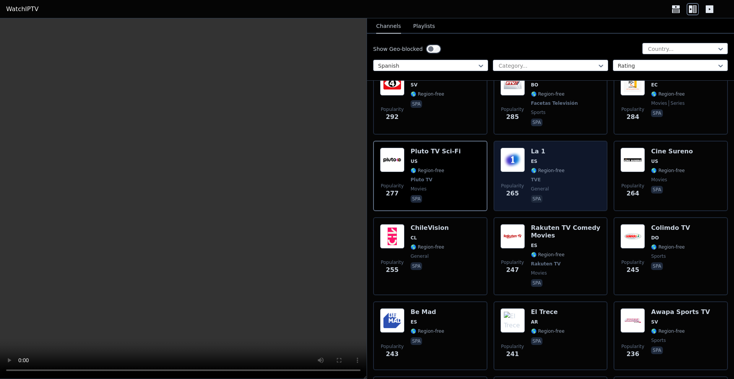
click at [569, 169] on div "Popularity 265 La 1 ES 🌎 Region-free TVE general spa" at bounding box center [551, 176] width 101 height 57
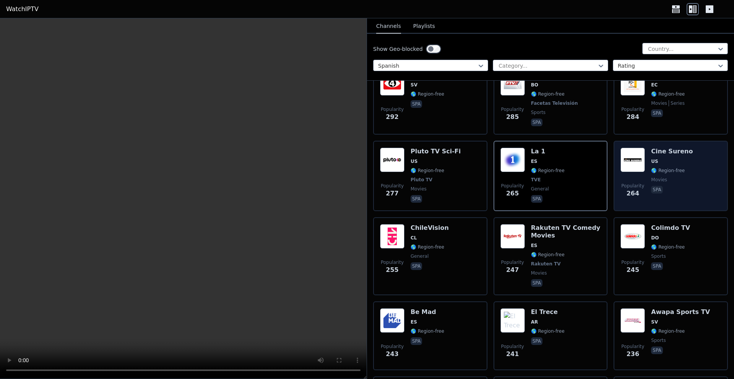
click at [685, 161] on div "Cine Sureno [GEOGRAPHIC_DATA] 🌎 Region-free movies spa" at bounding box center [672, 176] width 42 height 57
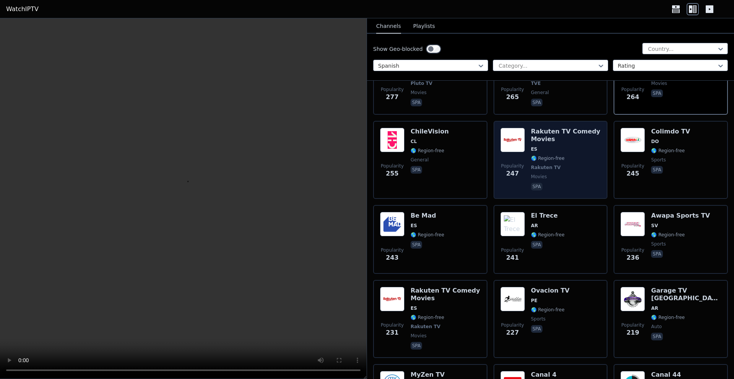
scroll to position [867, 0]
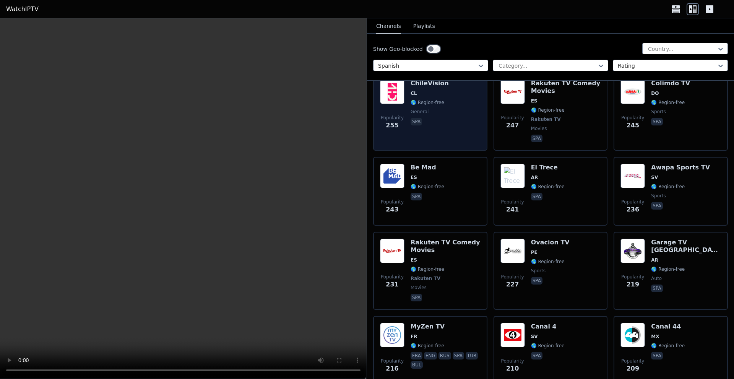
click at [457, 100] on div "Popularity 255 ChileVision CL 🌎 Region-free general spa" at bounding box center [430, 112] width 101 height 64
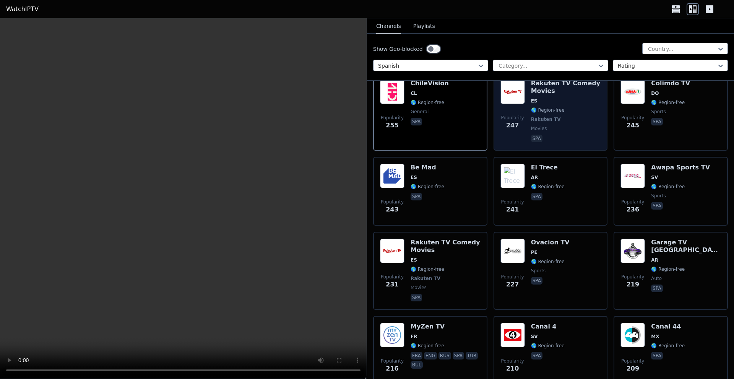
click at [570, 111] on div "Rakuten TV Comedy Movies ES 🌎 Region-free Rakuten TV movies spa" at bounding box center [566, 112] width 70 height 64
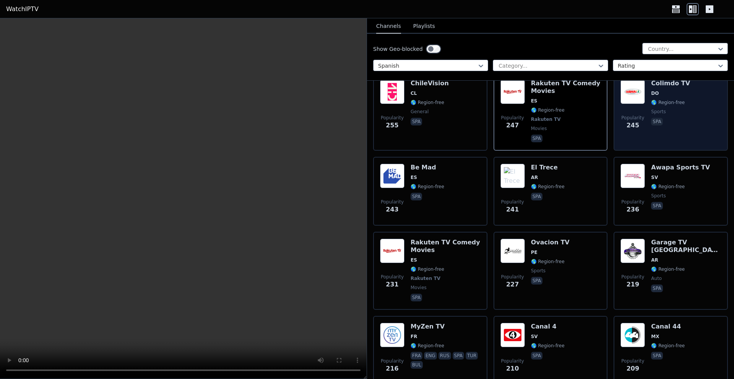
click at [684, 115] on div "Popularity 245 Colimdo TV DO 🌎 Region-free sports spa" at bounding box center [671, 112] width 101 height 64
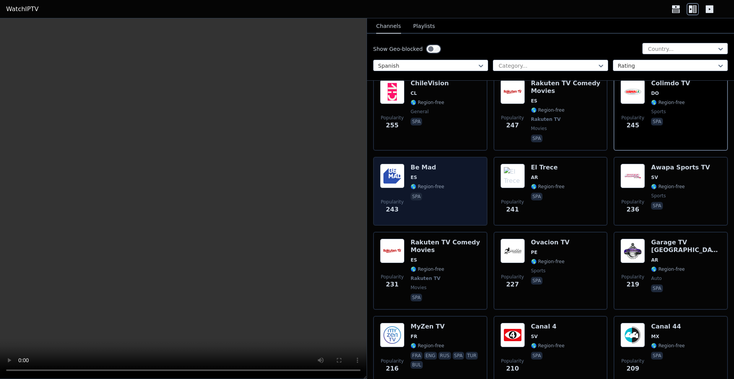
click at [447, 180] on div "Popularity 243 Be Mad ES 🌎 Region-free spa" at bounding box center [430, 191] width 101 height 55
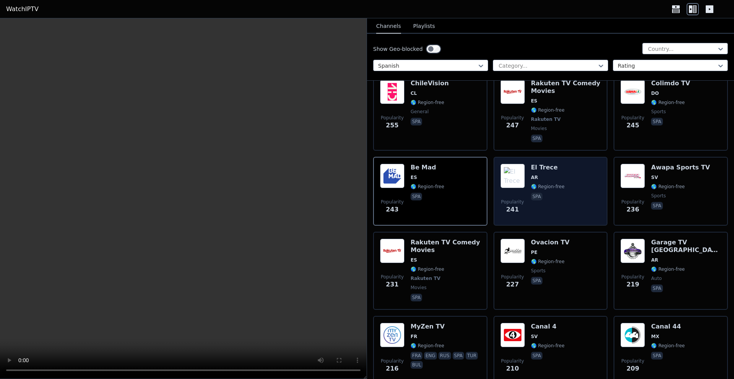
click at [573, 176] on div "Popularity 241 El Trece AR 🌎 Region-free spa" at bounding box center [551, 191] width 101 height 55
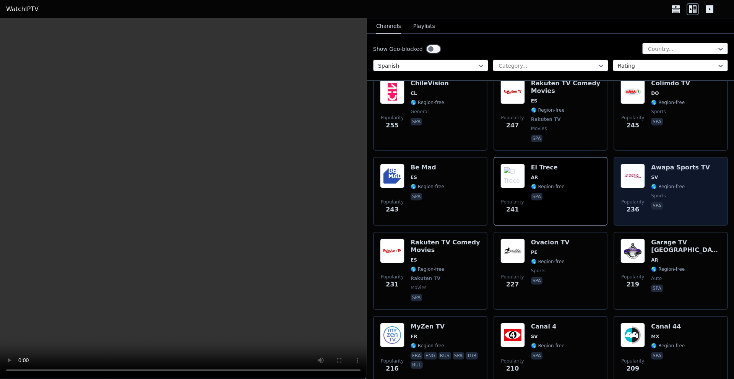
click at [673, 184] on span "🌎 Region-free" at bounding box center [668, 187] width 34 height 6
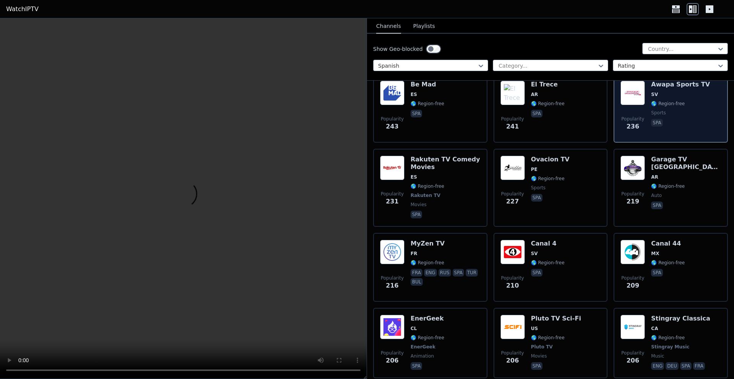
scroll to position [964, 0]
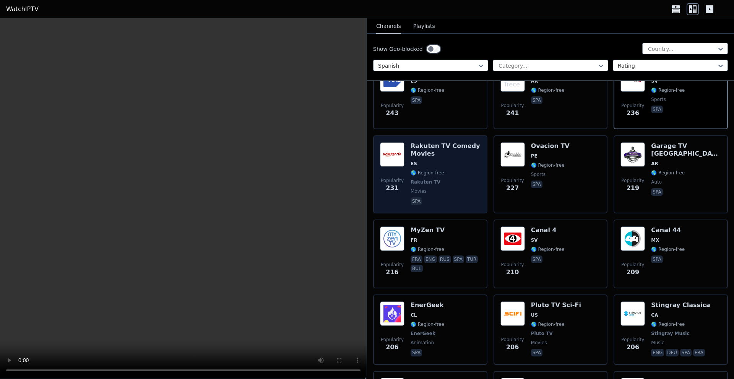
click at [450, 170] on span "🌎 Region-free" at bounding box center [446, 173] width 70 height 6
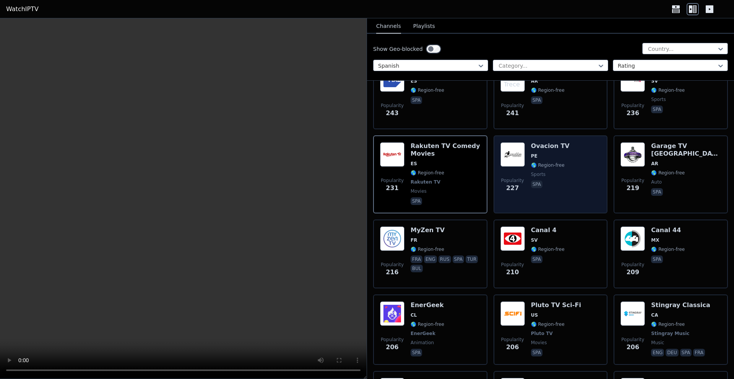
click at [563, 154] on div "Ovacion TV PE 🌎 Region-free sports spa" at bounding box center [550, 174] width 39 height 64
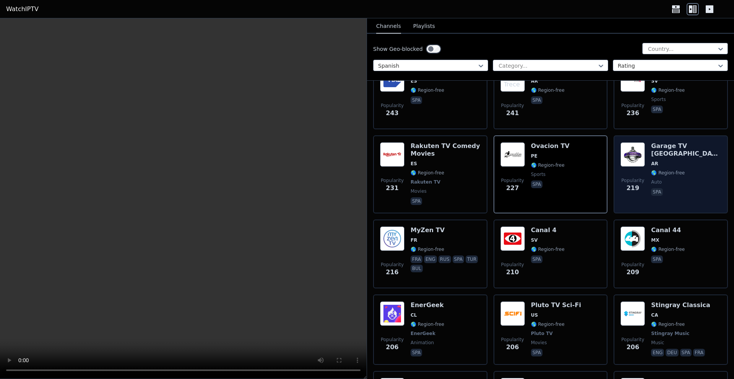
click at [686, 179] on span "auto" at bounding box center [686, 182] width 70 height 6
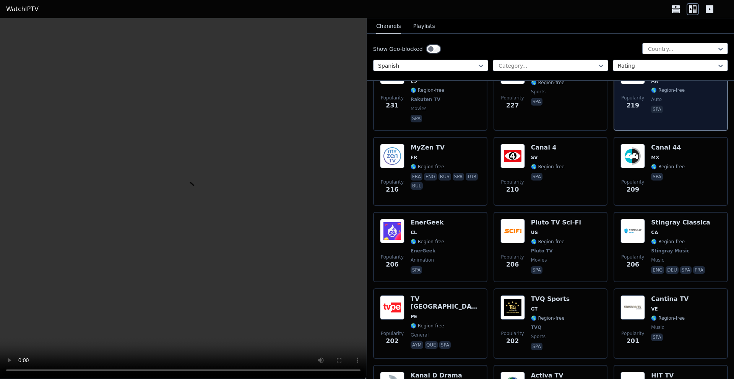
scroll to position [1060, 0]
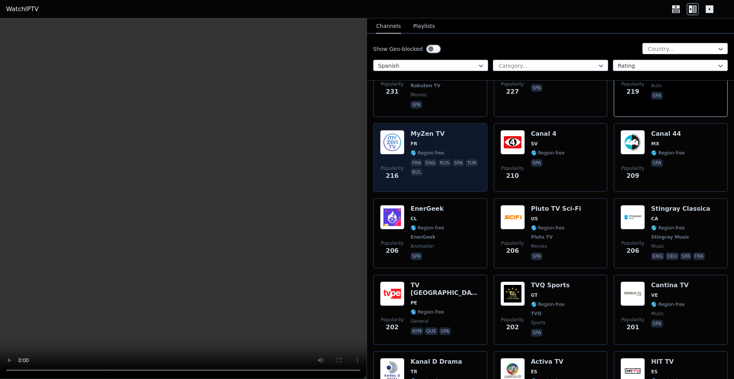
click at [461, 133] on div "MyZen TV FR 🌎 Region-free fra eng rus spa tur bul" at bounding box center [446, 157] width 70 height 55
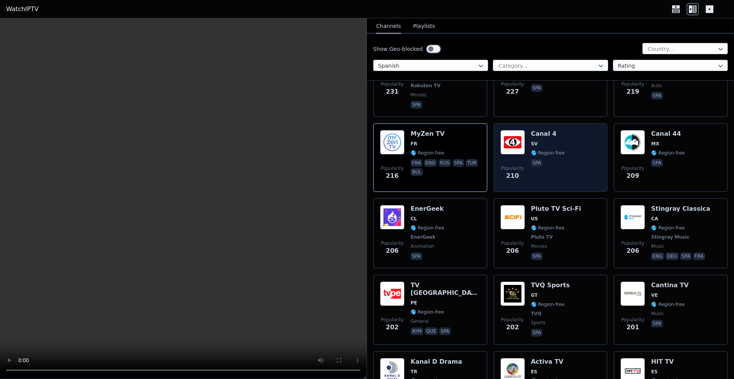
click at [576, 132] on div "Popularity 210 Canal 4 SV 🌎 Region-free spa" at bounding box center [551, 157] width 101 height 55
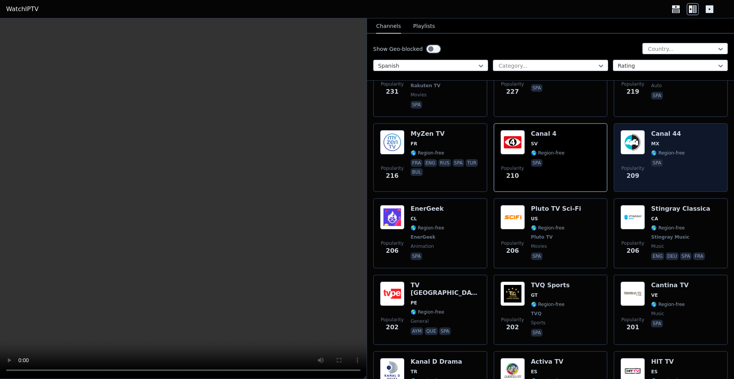
click at [683, 130] on div "Popularity 209 Canal 44 MX 🌎 Region-free spa" at bounding box center [671, 157] width 101 height 55
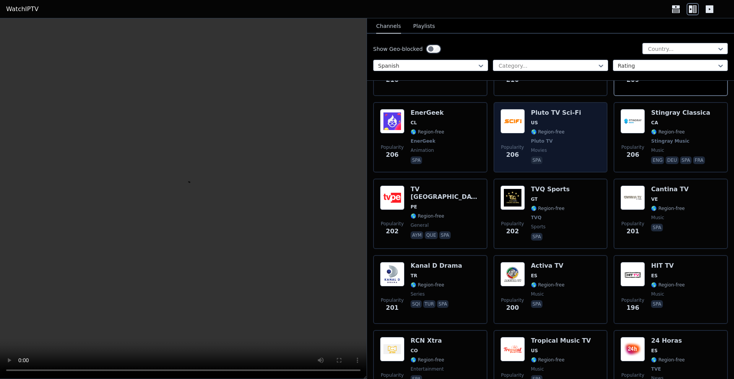
scroll to position [1156, 0]
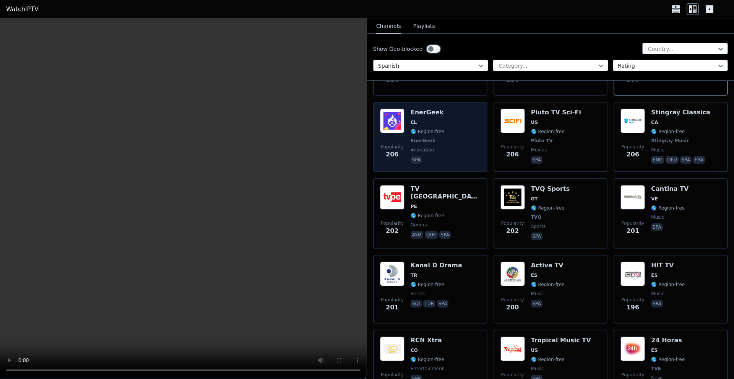
click at [433, 122] on div "EnerGeek CL 🌎 Region-free EnerGeek animation spa" at bounding box center [428, 137] width 34 height 57
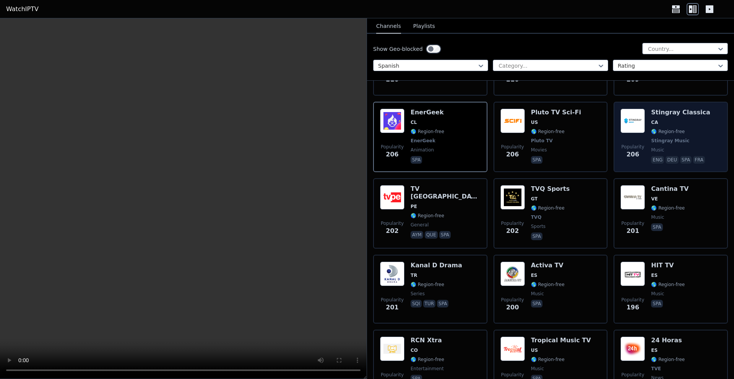
click at [698, 128] on span "🌎 Region-free" at bounding box center [680, 131] width 59 height 6
click at [662, 128] on span "🌎 Region-free" at bounding box center [668, 131] width 34 height 6
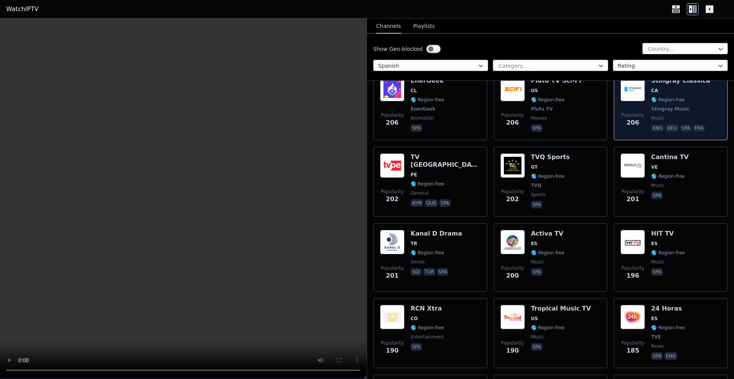
scroll to position [1205, 0]
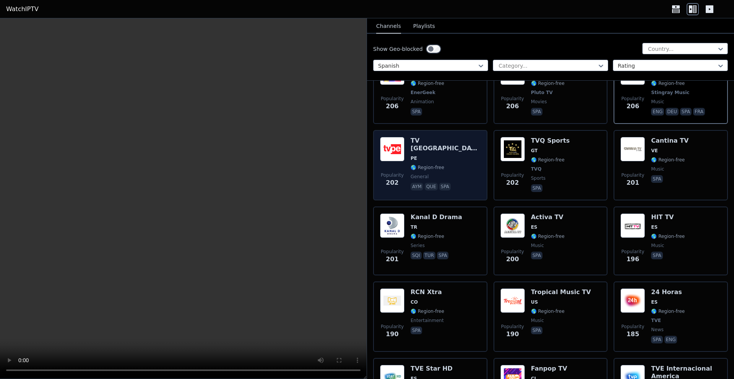
click at [444, 155] on span "PE" at bounding box center [446, 158] width 70 height 6
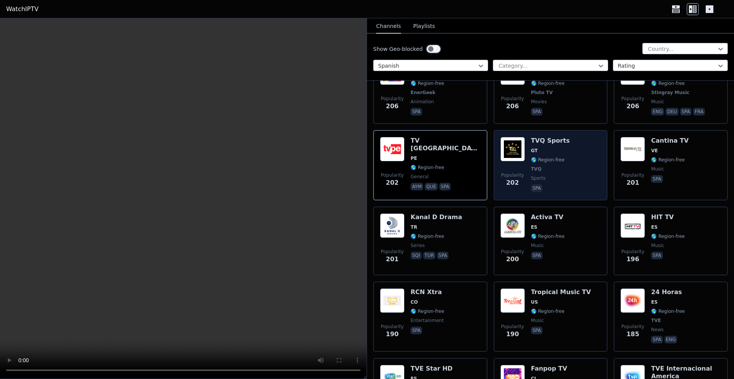
click at [564, 142] on div "Popularity 202 TVQ Sports GT 🌎 Region-free TVQ sports spa" at bounding box center [551, 165] width 101 height 57
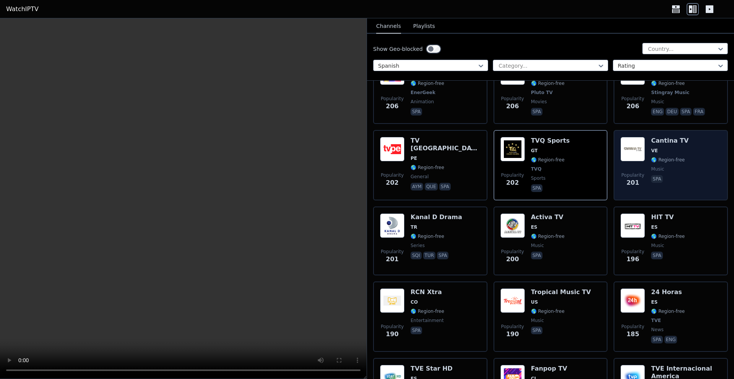
click at [693, 144] on div "Popularity 201 Cantina TV VE 🌎 Region-free music spa" at bounding box center [671, 165] width 101 height 57
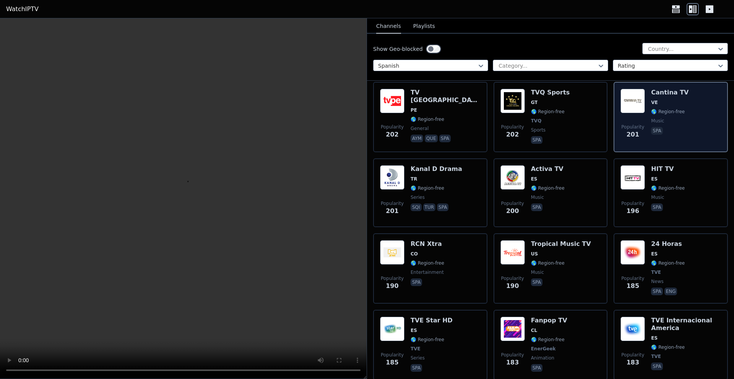
scroll to position [1301, 0]
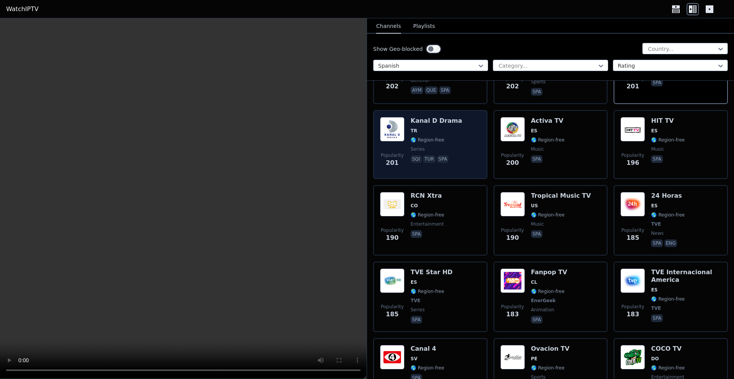
click at [439, 122] on div "Kanal D Drama TR 🌎 Region-free series sqi tur spa" at bounding box center [437, 144] width 52 height 55
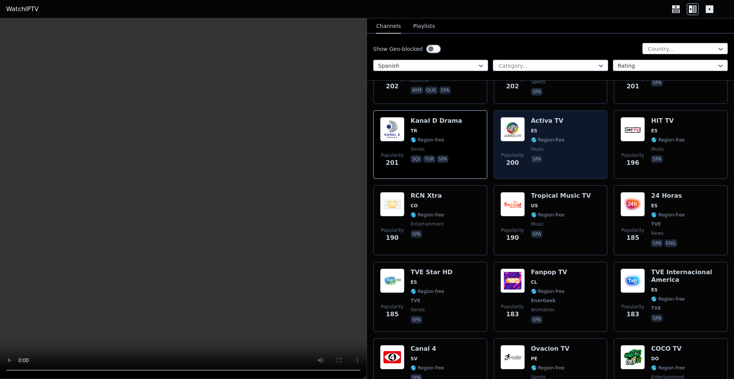
click at [567, 125] on div "Popularity 200 Activa TV ES 🌎 Region-free music spa" at bounding box center [551, 144] width 101 height 55
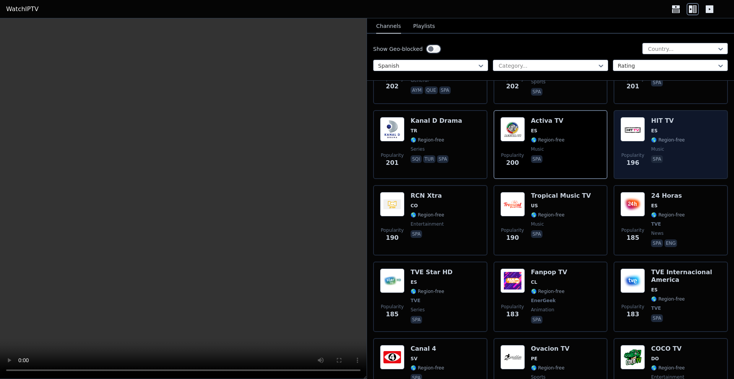
click at [669, 137] on span "🌎 Region-free" at bounding box center [668, 140] width 34 height 6
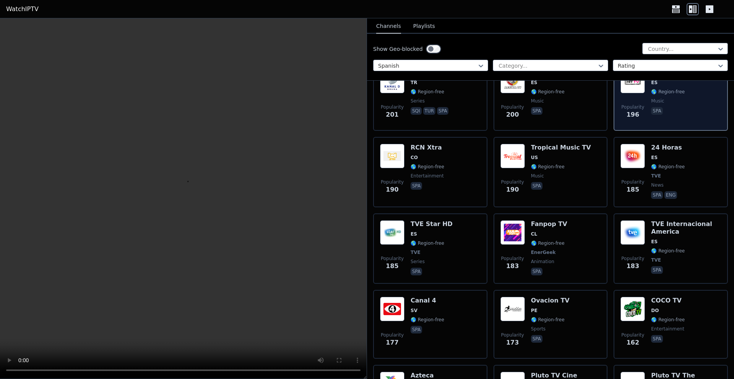
scroll to position [1397, 0]
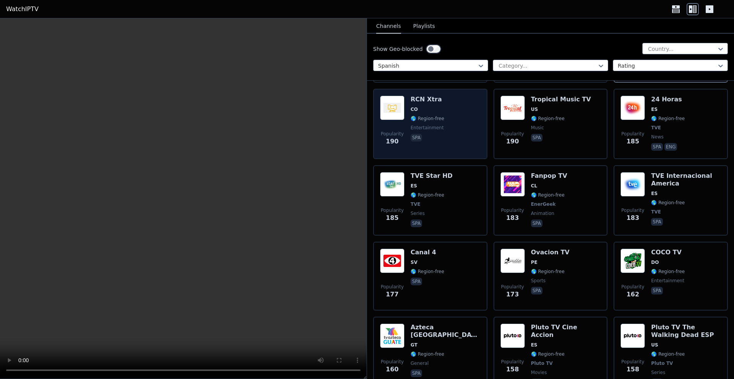
click at [461, 114] on div "Popularity 190 RCN Xtra CO 🌎 Region-free entertainment spa" at bounding box center [430, 124] width 101 height 57
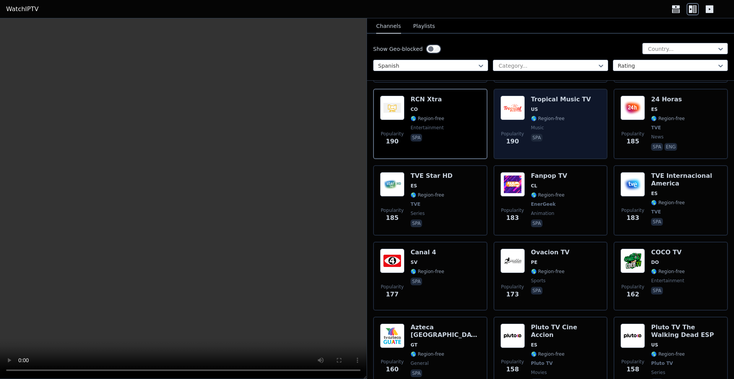
click at [573, 115] on span "🌎 Region-free" at bounding box center [561, 118] width 60 height 6
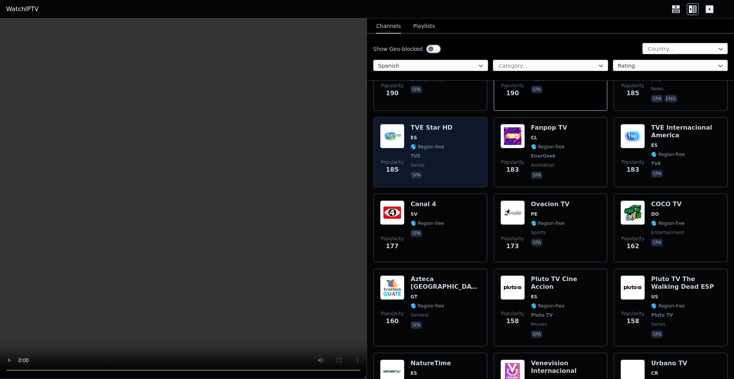
click at [440, 144] on span "🌎 Region-free" at bounding box center [428, 147] width 34 height 6
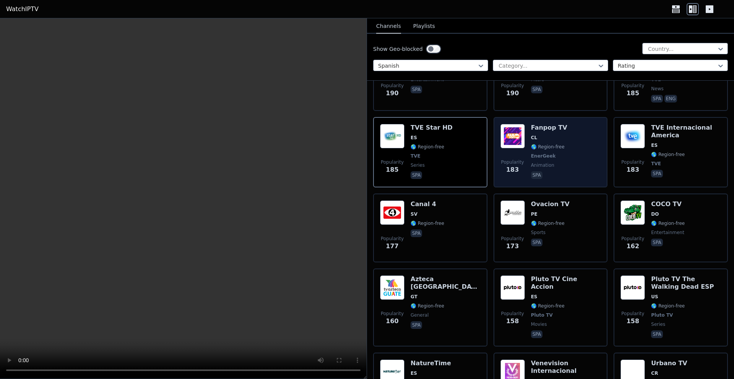
click at [557, 144] on span "🌎 Region-free" at bounding box center [548, 147] width 34 height 6
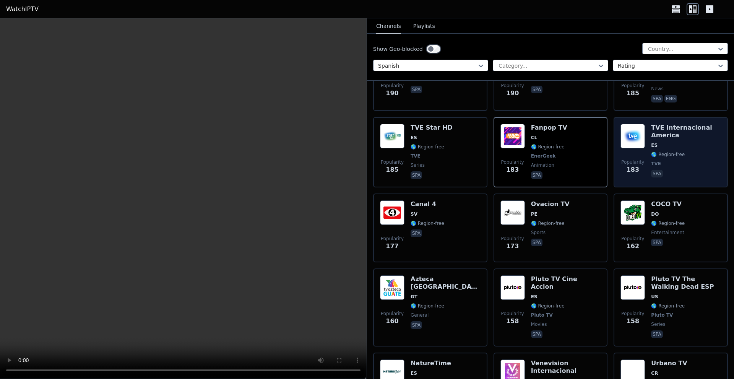
click at [681, 151] on span "🌎 Region-free" at bounding box center [668, 154] width 34 height 6
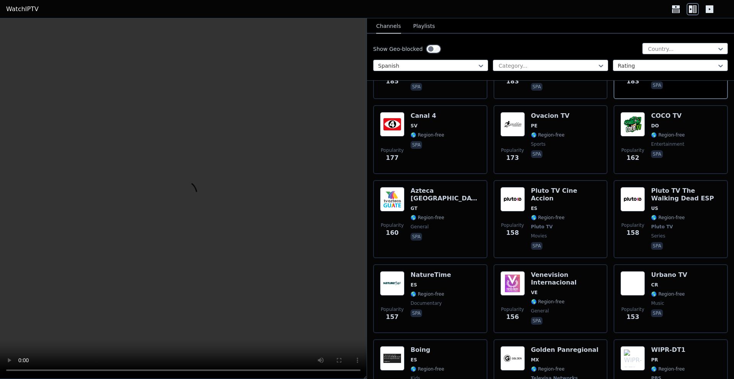
scroll to position [1542, 0]
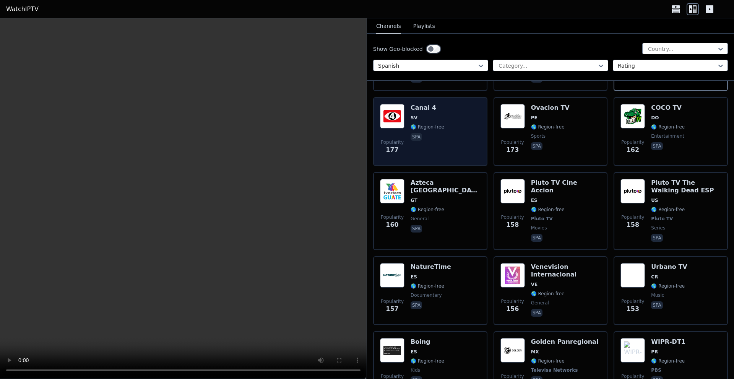
click at [449, 127] on div "Popularity 177 Canal 4 SV 🌎 Region-free spa" at bounding box center [430, 131] width 101 height 55
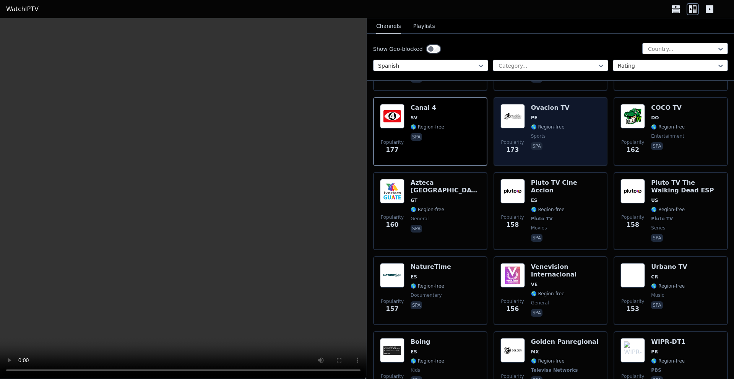
click at [580, 123] on div "Popularity 173 Ovacion TV PE 🌎 Region-free sports spa" at bounding box center [551, 131] width 101 height 55
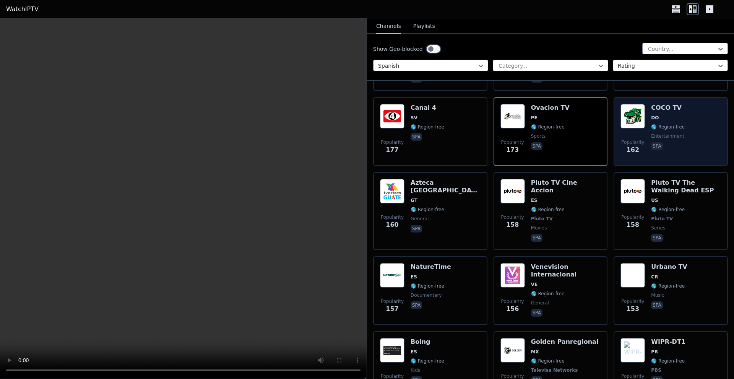
click at [691, 109] on div "Popularity 162 COCO TV DO 🌎 Region-free entertainment spa" at bounding box center [671, 131] width 101 height 55
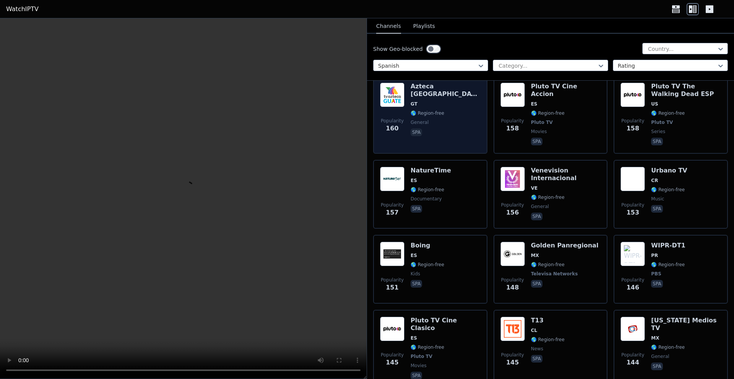
scroll to position [1590, 0]
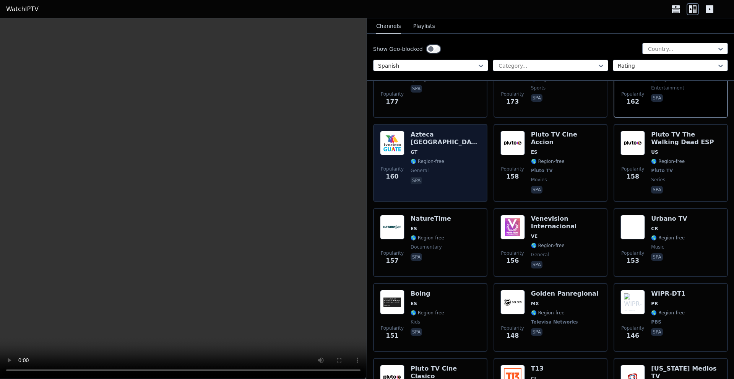
click at [460, 153] on div "Azteca Guatemala GT 🌎 Region-free general spa" at bounding box center [446, 163] width 70 height 64
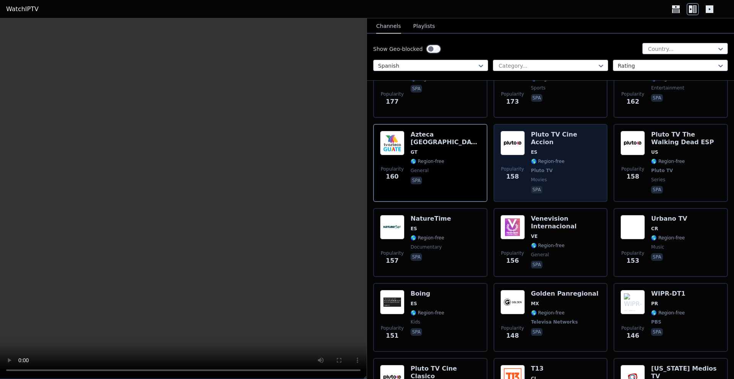
click at [562, 167] on span "Pluto TV" at bounding box center [566, 170] width 70 height 6
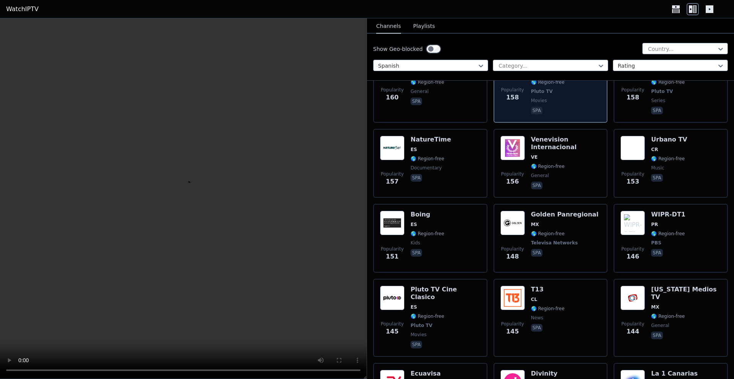
scroll to position [1686, 0]
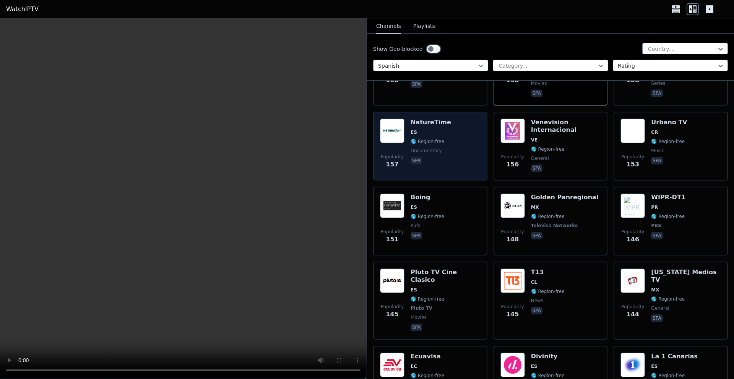
click at [447, 131] on div "Popularity 157 NatureTime ES 🌎 Region-free documentary spa" at bounding box center [430, 146] width 101 height 55
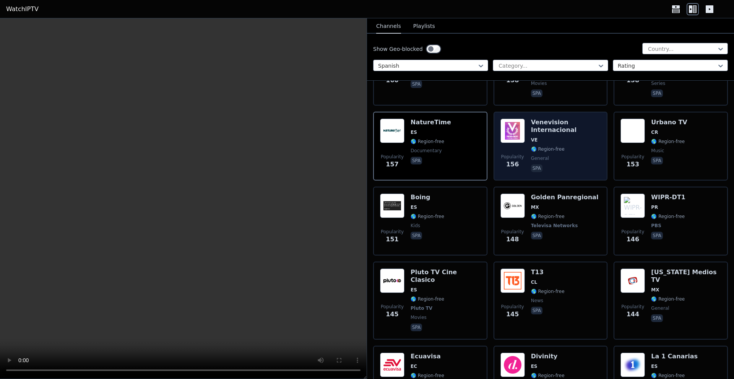
click at [564, 155] on span "general" at bounding box center [566, 158] width 70 height 6
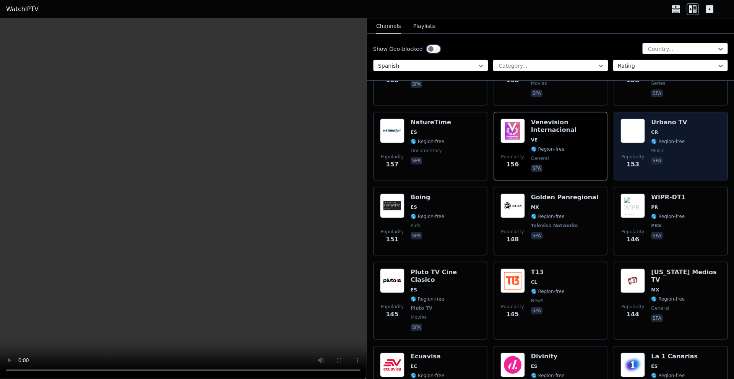
click at [686, 135] on div "Popularity 153 [PERSON_NAME] TV CR 🌎 Region-free music spa" at bounding box center [671, 146] width 101 height 55
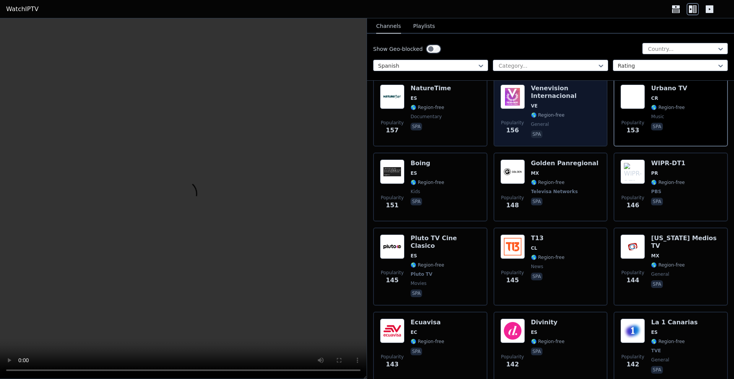
scroll to position [1735, 0]
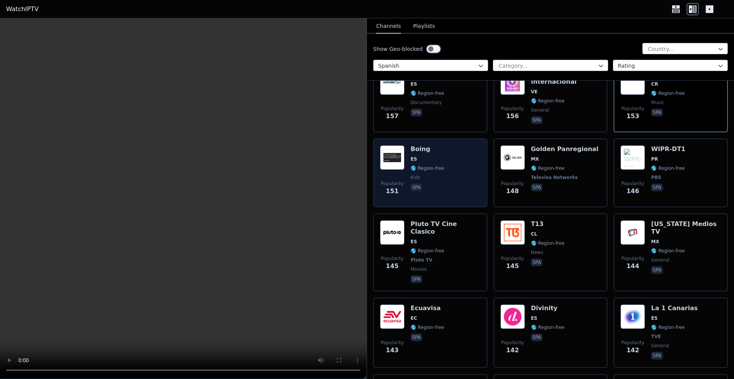
click at [454, 145] on div "Popularity 151 Boing ES 🌎 Region-free kids spa" at bounding box center [430, 172] width 101 height 55
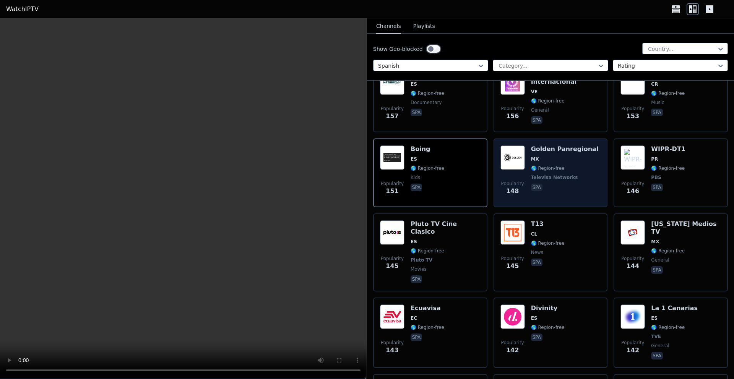
click at [587, 151] on div "Popularity 148 Golden Panregional MX 🌎 Region-free Televisa Networks spa" at bounding box center [551, 172] width 101 height 55
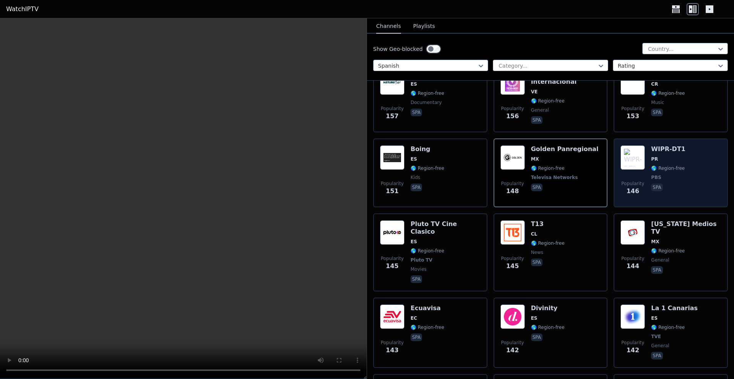
click at [670, 151] on div "WIPR-DT1 PR 🌎 Region-free PBS spa" at bounding box center [668, 172] width 34 height 55
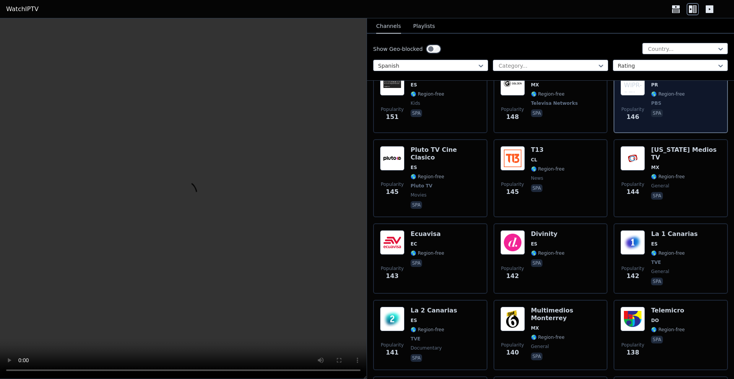
scroll to position [1831, 0]
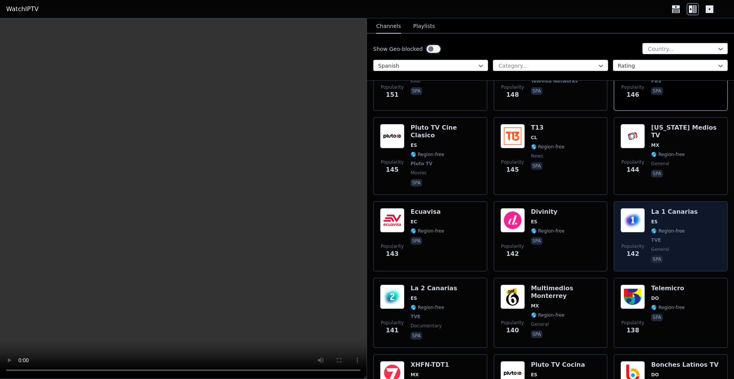
click at [681, 219] on span "ES" at bounding box center [674, 222] width 47 height 6
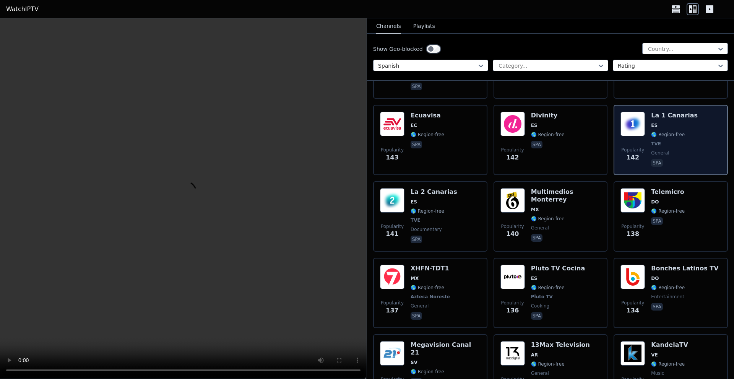
scroll to position [1976, 0]
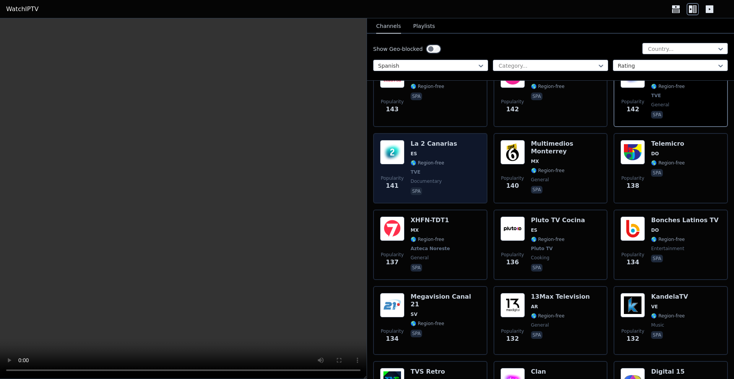
click at [448, 155] on div "Popularity 141 La 2 Canarias ES 🌎 Region-free TVE documentary spa" at bounding box center [430, 168] width 101 height 57
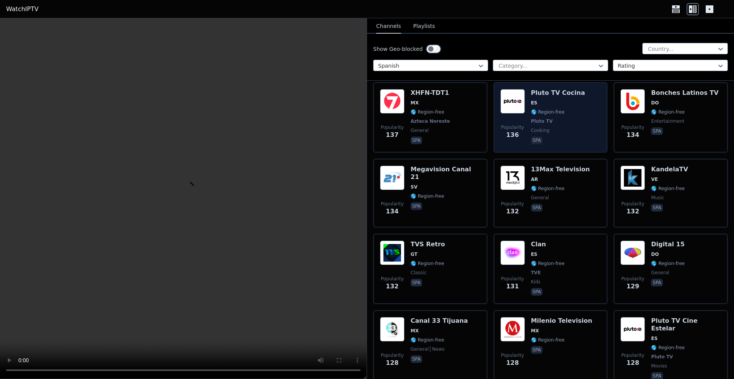
scroll to position [2120, 0]
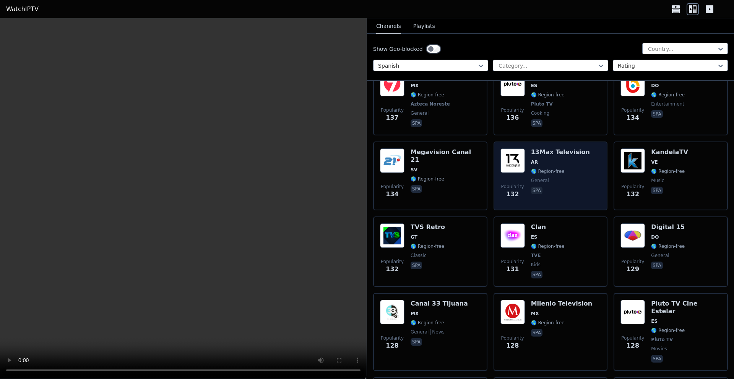
click at [584, 157] on div "Popularity 132 13Max Television AR 🌎 Region-free general spa" at bounding box center [551, 175] width 101 height 55
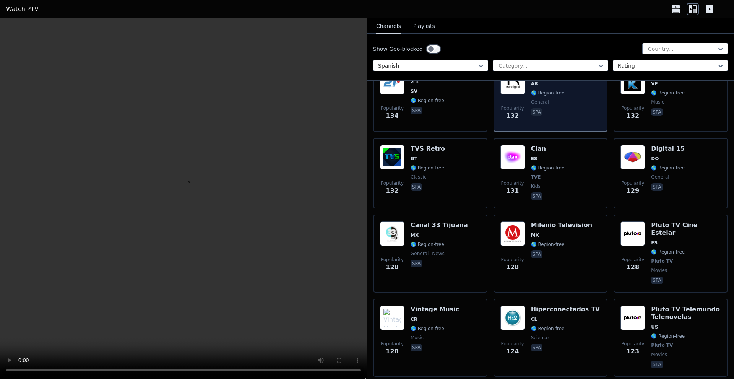
scroll to position [2216, 0]
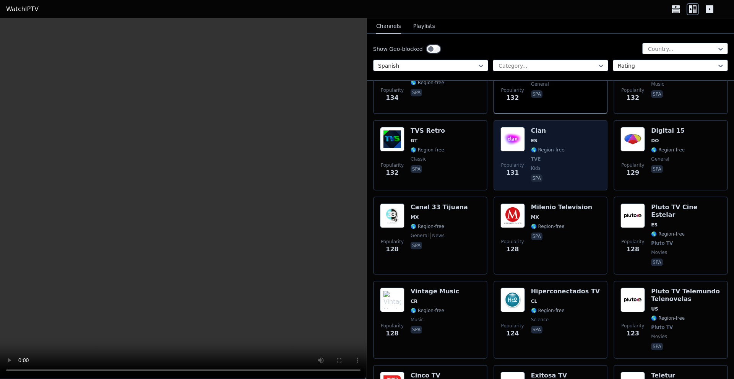
click at [566, 136] on div "Popularity 131 Clan ES 🌎 Region-free TVE kids spa" at bounding box center [551, 155] width 101 height 57
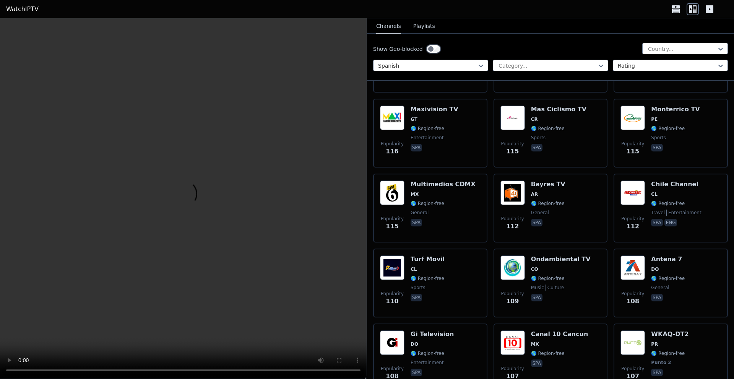
scroll to position [2650, 0]
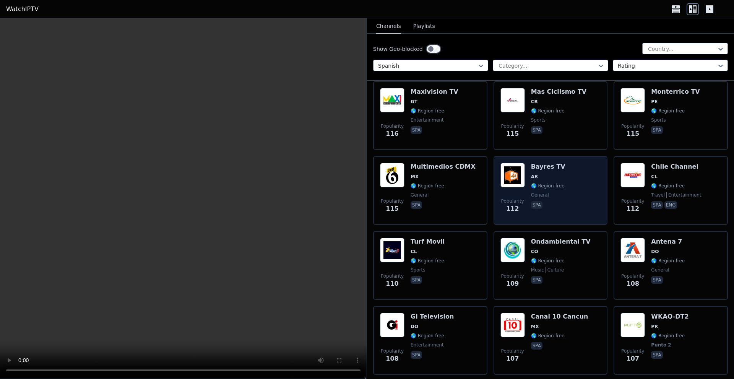
click at [563, 163] on div "Popularity 112 Bayres TV AR 🌎 Region-free general spa" at bounding box center [551, 190] width 101 height 55
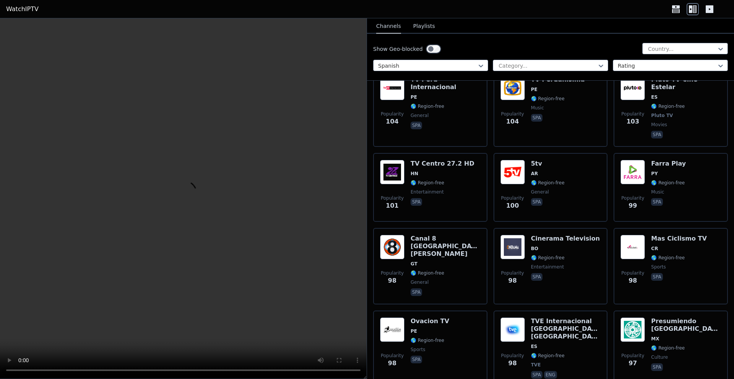
scroll to position [3084, 0]
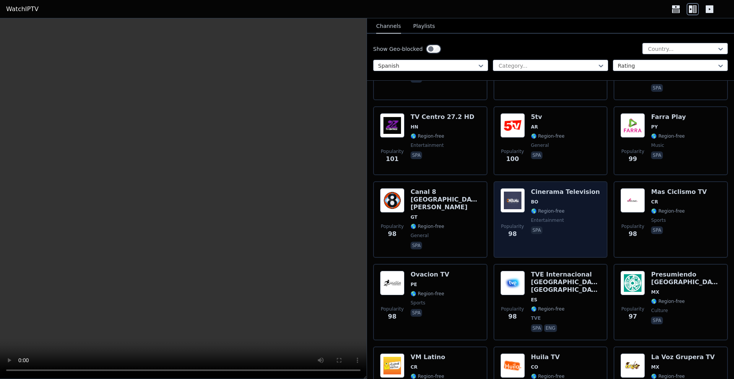
click at [561, 199] on span "BO" at bounding box center [565, 202] width 69 height 6
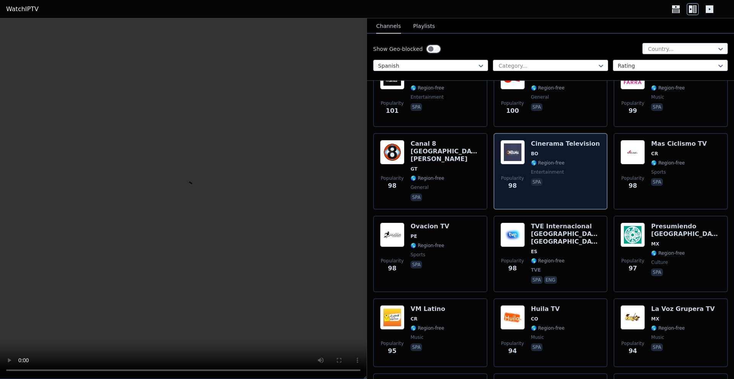
scroll to position [3180, 0]
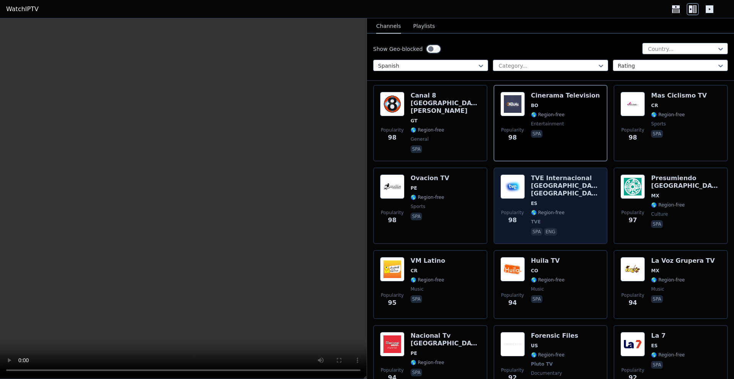
click at [566, 210] on span "🌎 Region-free" at bounding box center [566, 213] width 70 height 6
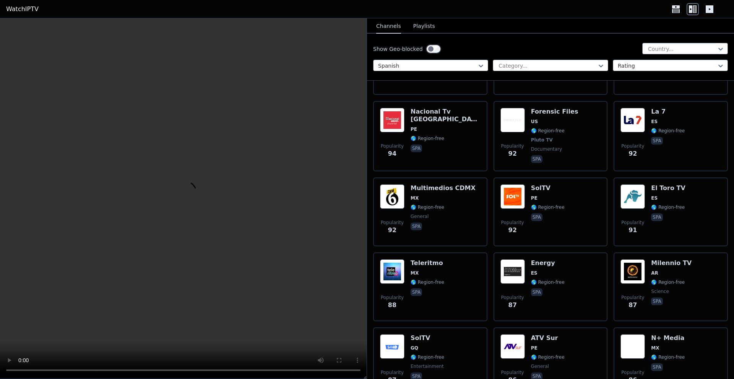
scroll to position [3421, 0]
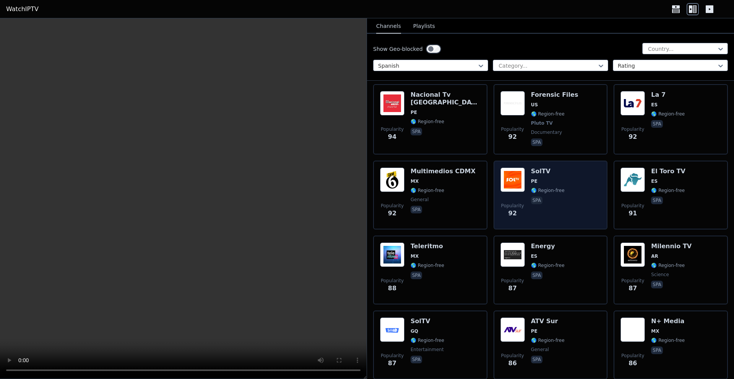
click at [564, 167] on div "Popularity 92 SolTV PE 🌎 Region-free spa" at bounding box center [551, 194] width 101 height 55
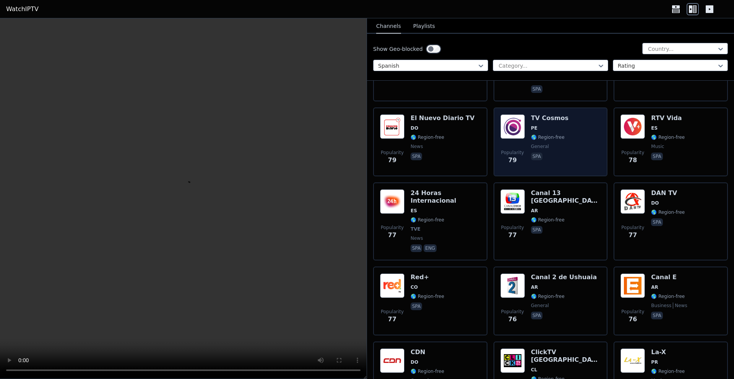
scroll to position [4096, 0]
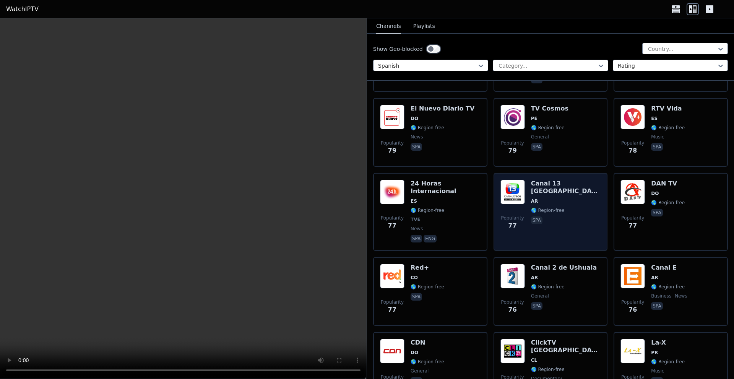
click at [570, 198] on span "AR" at bounding box center [566, 201] width 70 height 6
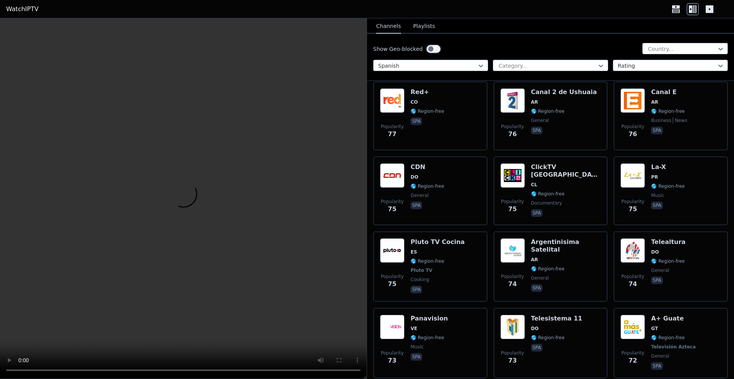
scroll to position [4288, 0]
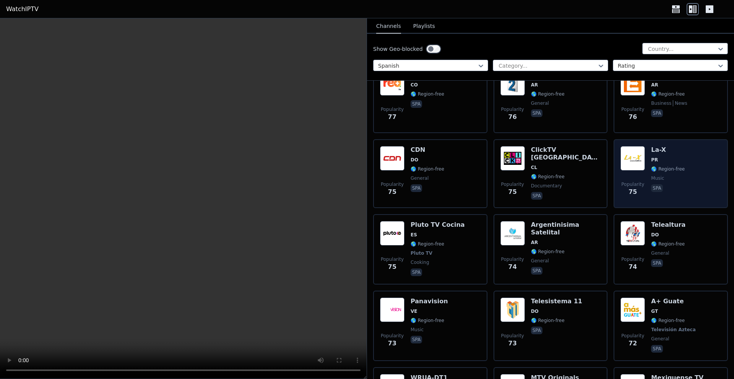
click at [693, 146] on div "Popularity 75 La-X PR 🌎 Region-free music spa" at bounding box center [671, 173] width 101 height 55
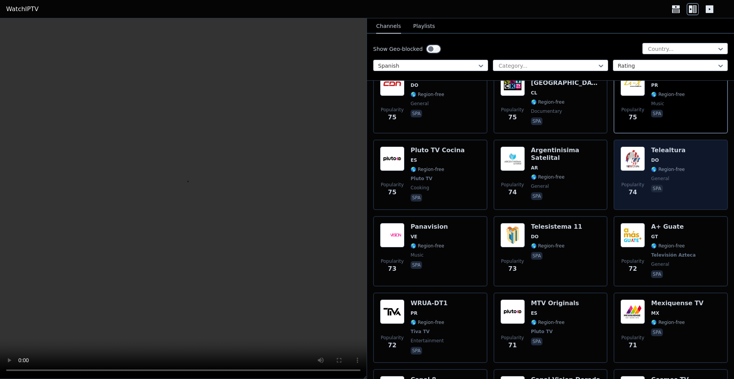
scroll to position [4385, 0]
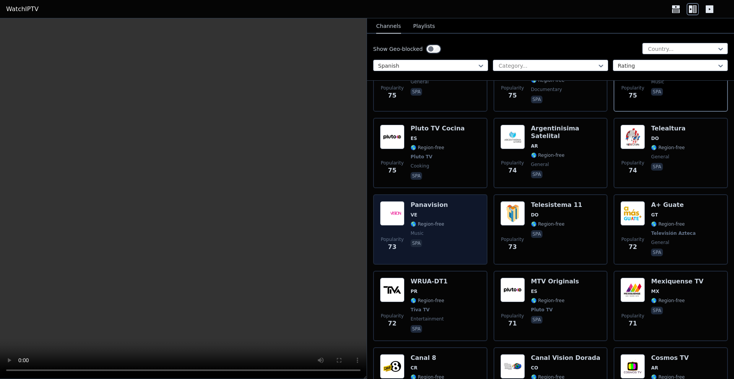
click at [436, 221] on span "🌎 Region-free" at bounding box center [428, 224] width 34 height 6
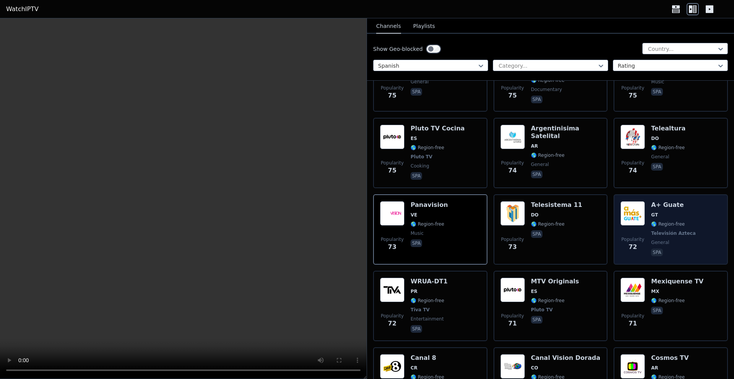
click at [694, 201] on div "Popularity 72 A+ Guate GT 🌎 Region-free Televisión Azteca general spa" at bounding box center [671, 229] width 101 height 57
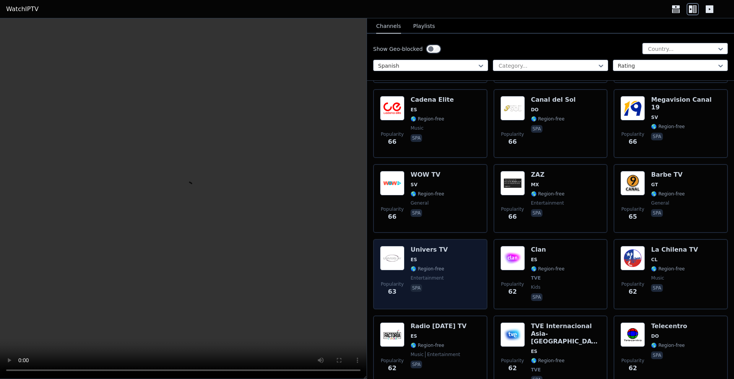
scroll to position [4963, 0]
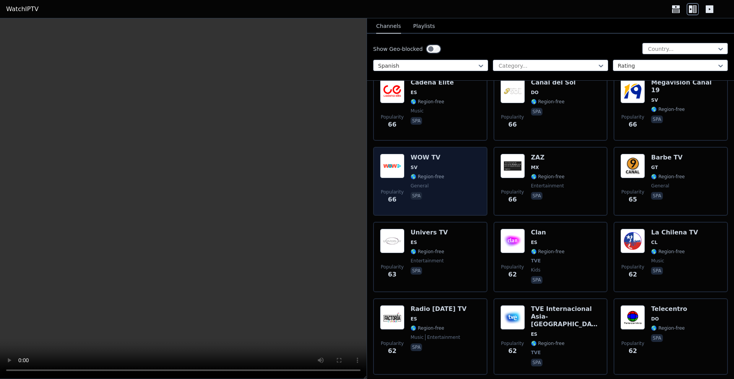
click at [445, 154] on div "Popularity 66 WOW TV SV 🌎 Region-free general spa" at bounding box center [430, 181] width 101 height 55
click at [440, 174] on span "🌎 Region-free" at bounding box center [428, 177] width 34 height 6
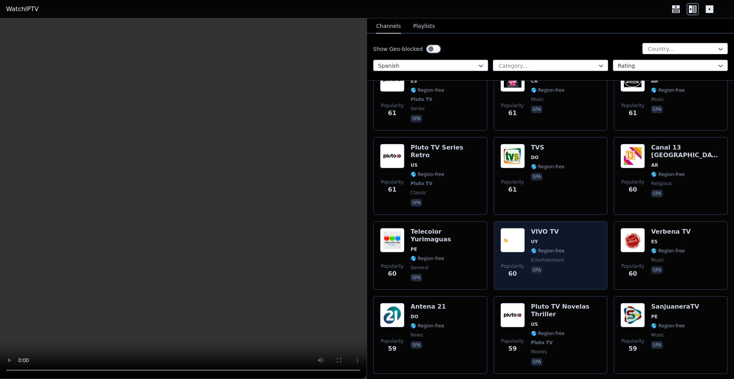
scroll to position [5300, 0]
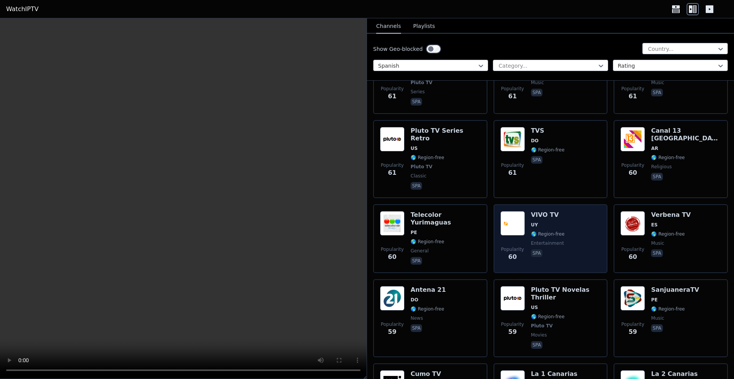
click at [563, 211] on div "Popularity 60 VIVO TV UY 🌎 Region-free entertainment spa" at bounding box center [551, 238] width 101 height 55
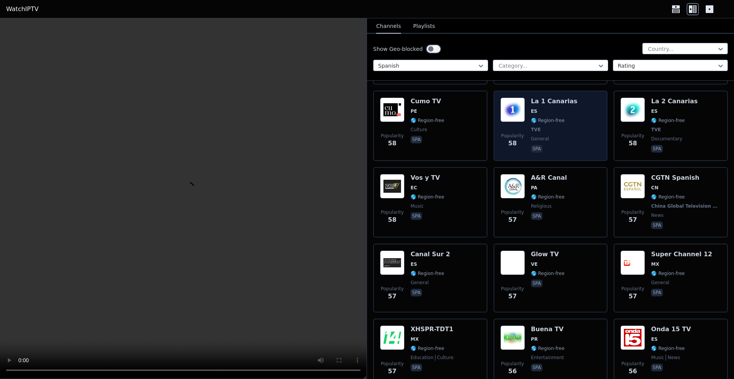
scroll to position [5589, 0]
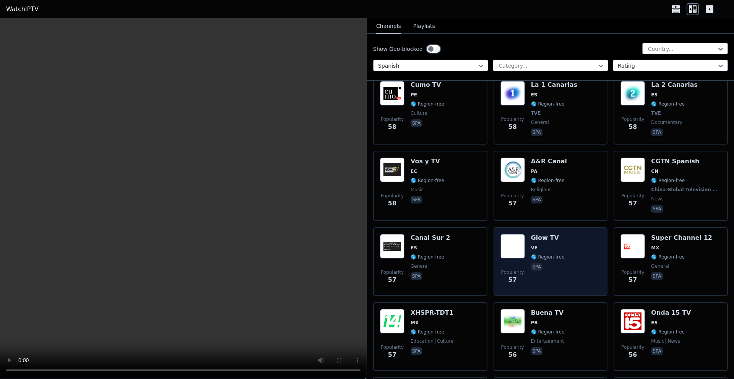
click at [567, 234] on div "Popularity 57 Glow TV VE 🌎 Region-free spa" at bounding box center [551, 261] width 101 height 55
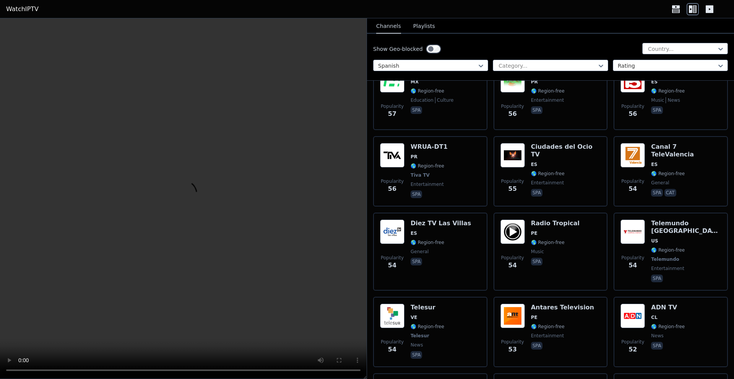
scroll to position [5878, 0]
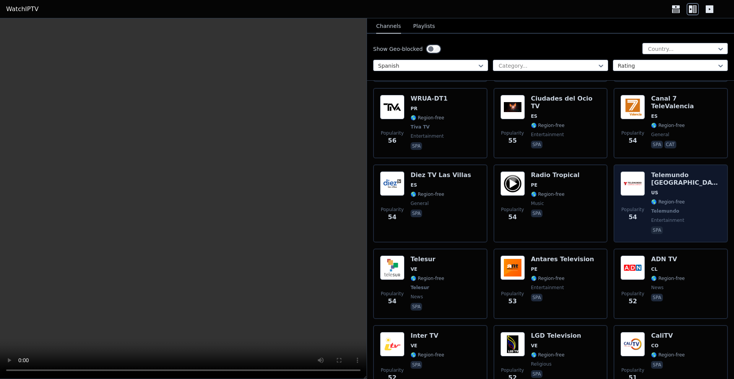
click at [676, 190] on span "US" at bounding box center [686, 193] width 70 height 6
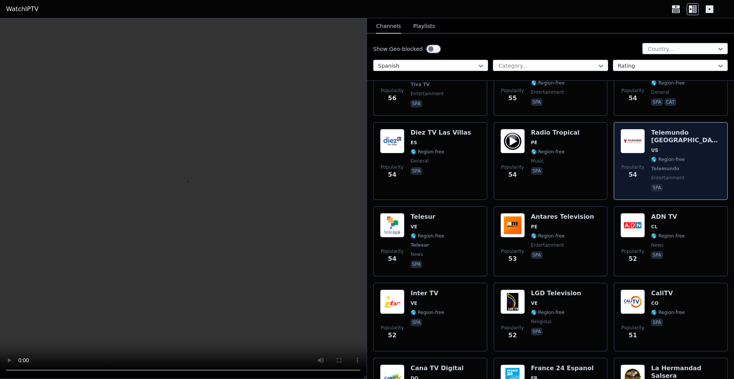
scroll to position [5975, 0]
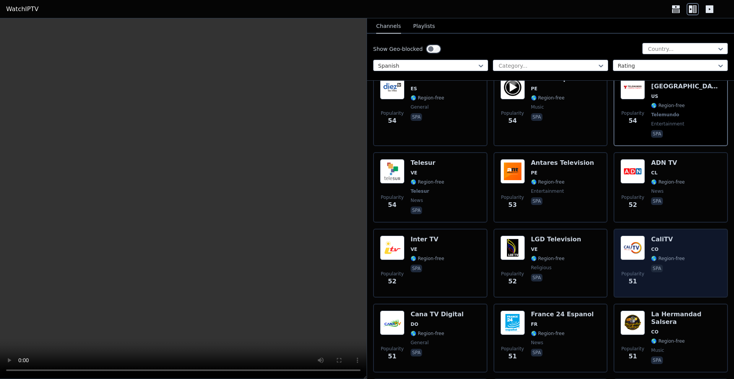
click at [669, 255] on span "🌎 Region-free" at bounding box center [668, 258] width 34 height 6
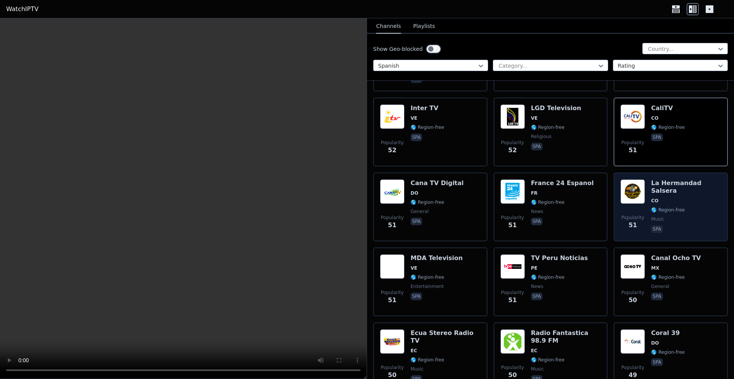
scroll to position [6119, 0]
